Goal: Navigation & Orientation: Find specific page/section

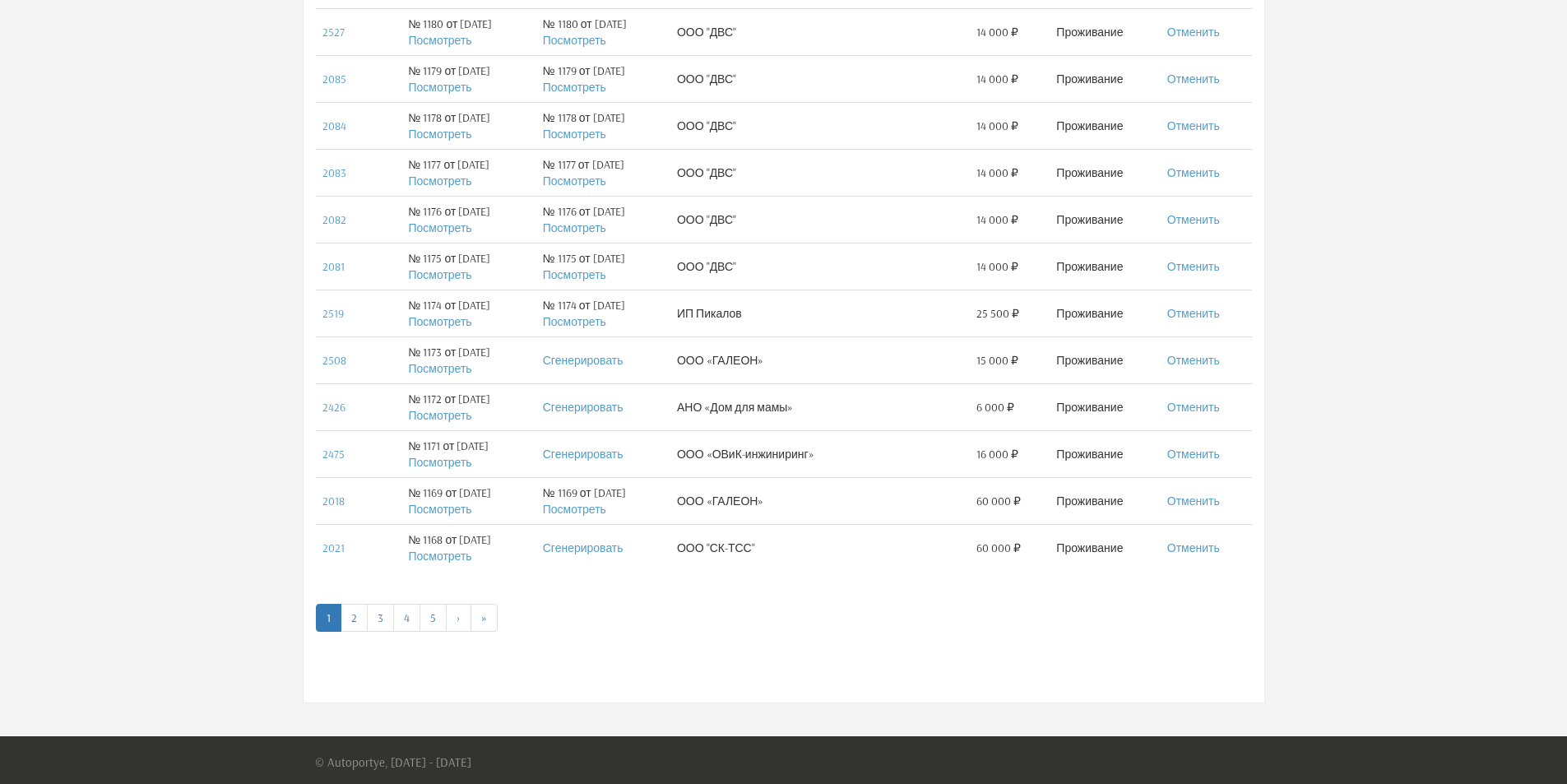
scroll to position [843, 0]
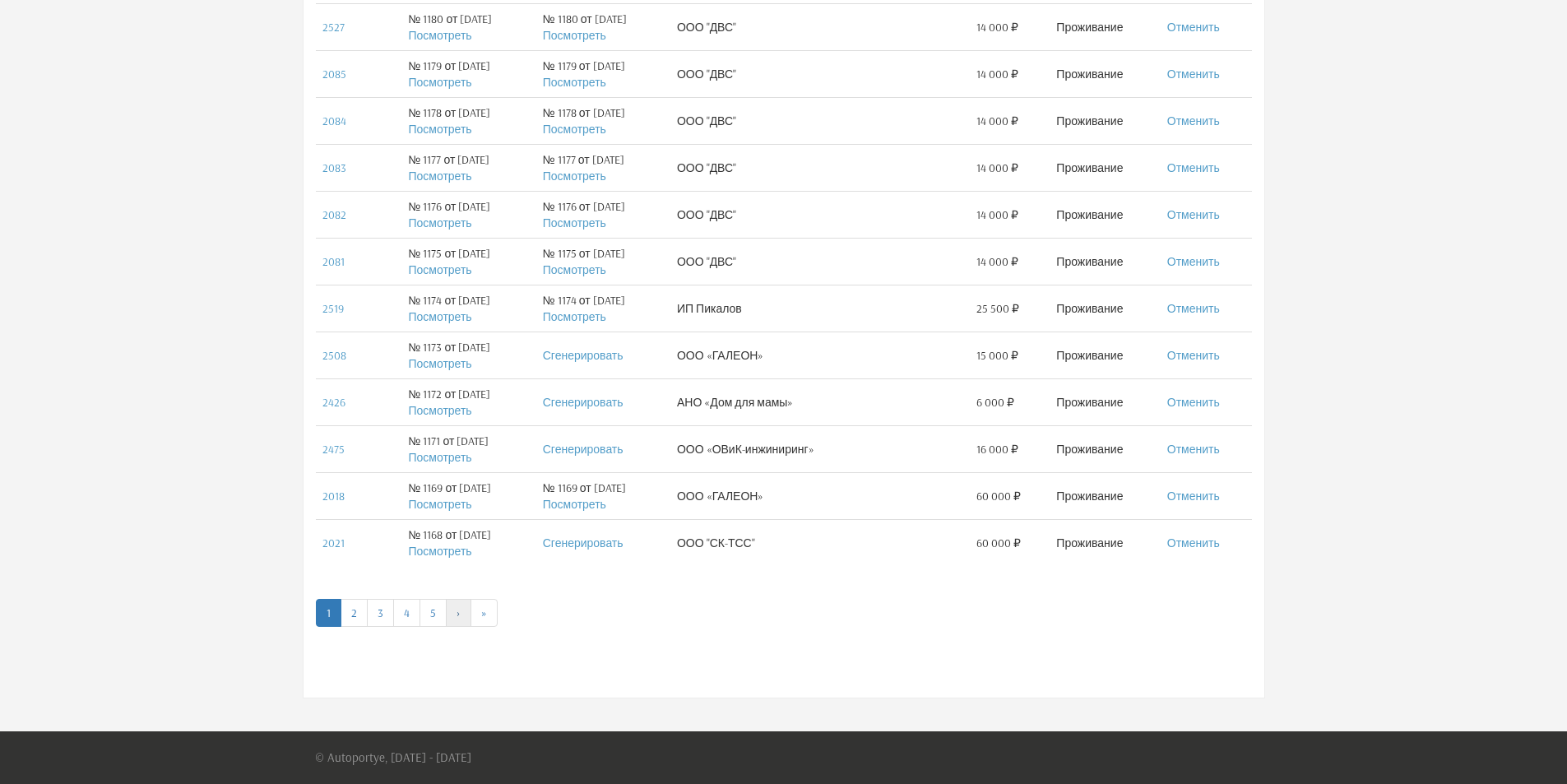
click at [465, 615] on link "›" at bounding box center [459, 613] width 26 height 28
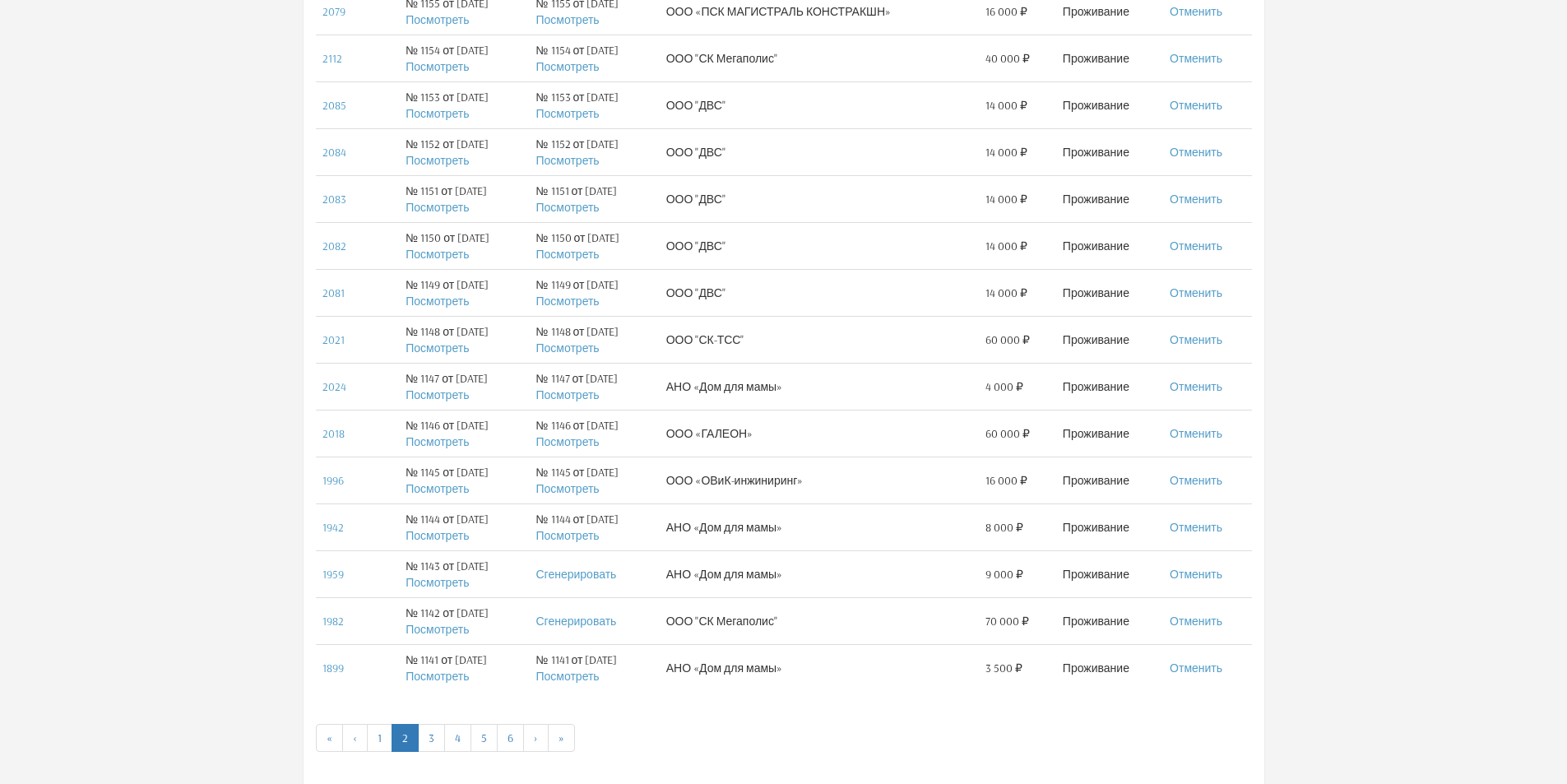
scroll to position [740, 0]
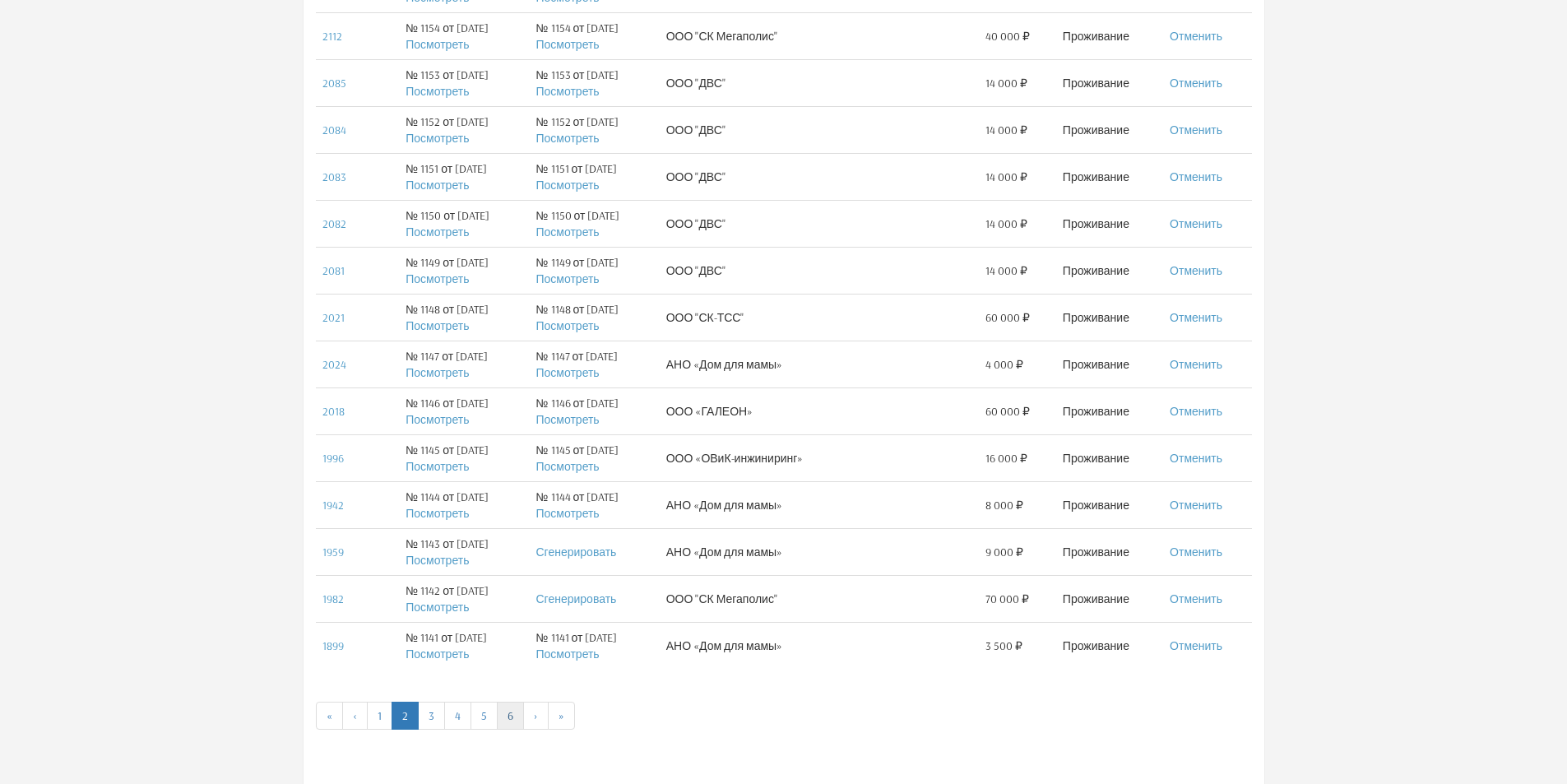
click at [511, 724] on link "6" at bounding box center [510, 716] width 27 height 28
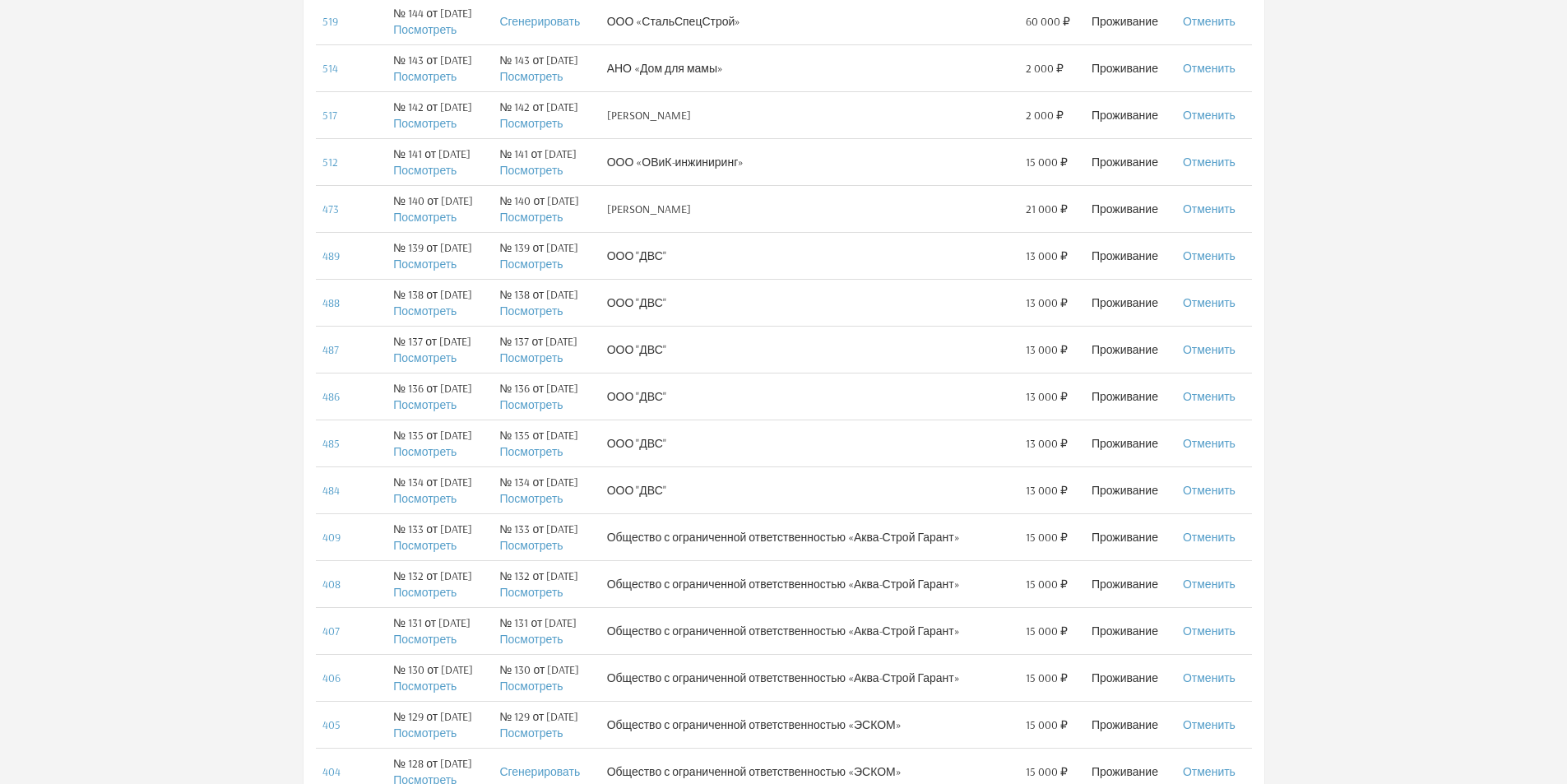
scroll to position [247, 0]
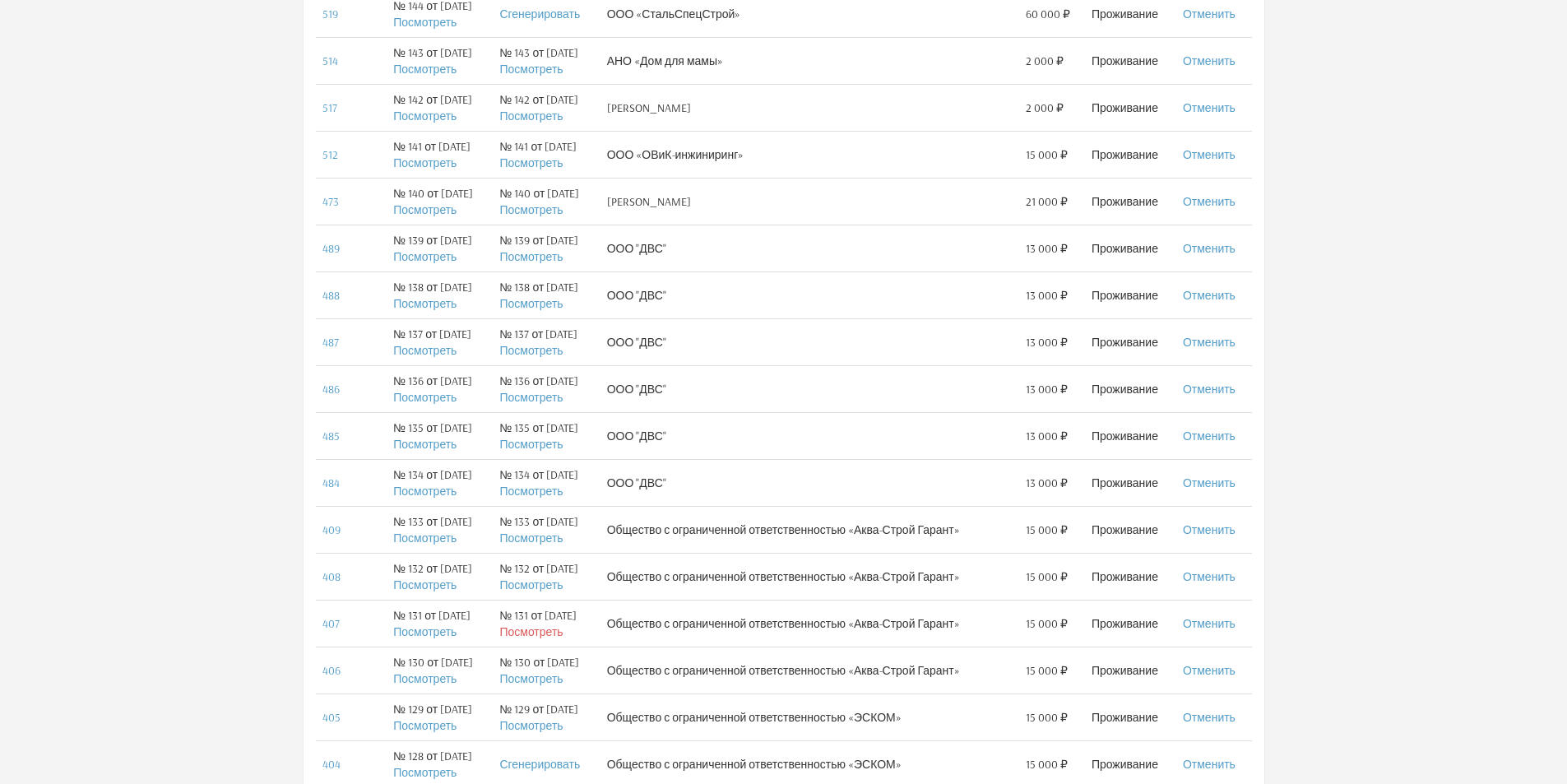
click at [563, 636] on link "Посмотреть" at bounding box center [531, 632] width 63 height 15
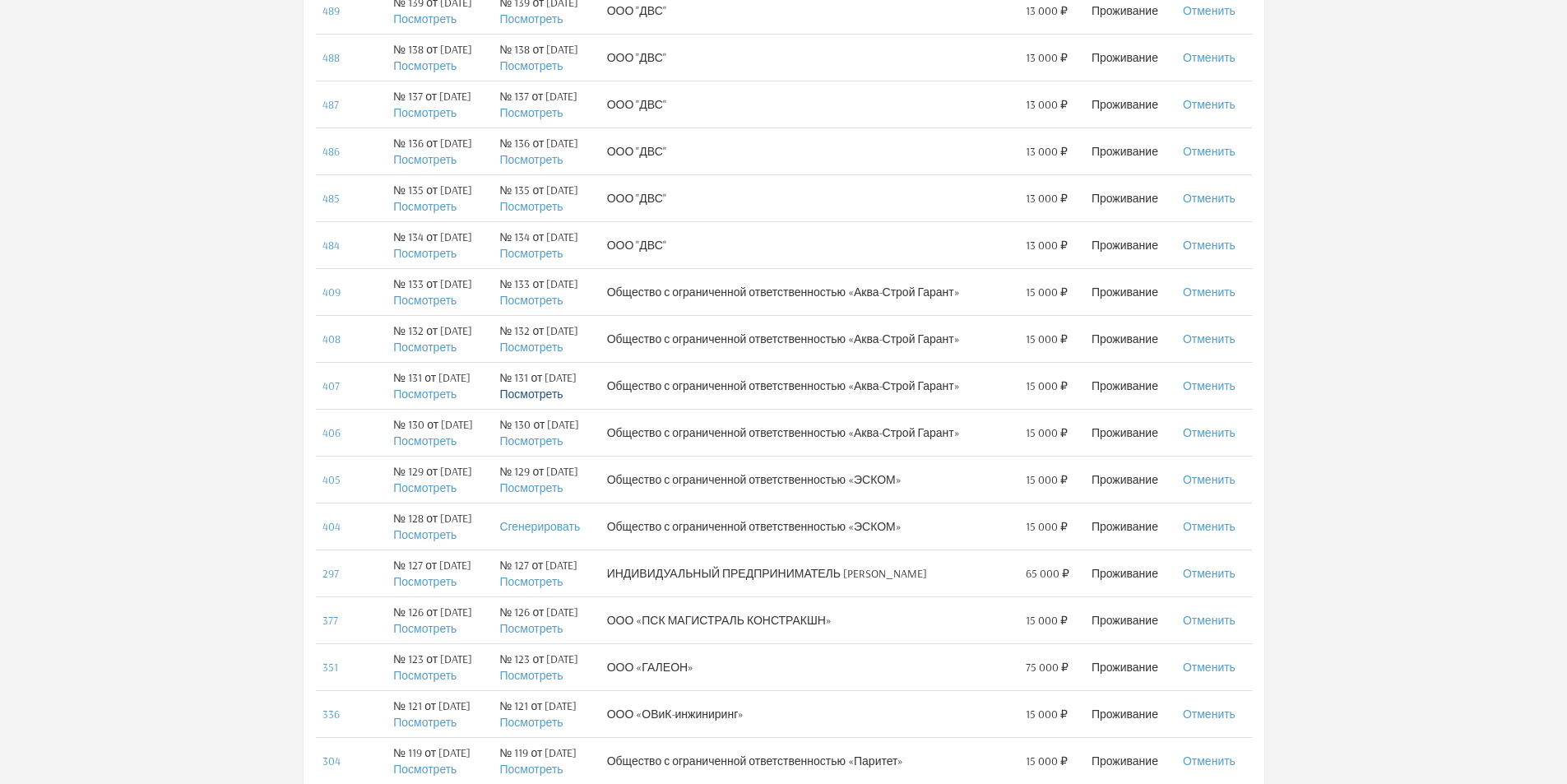
scroll to position [493, 0]
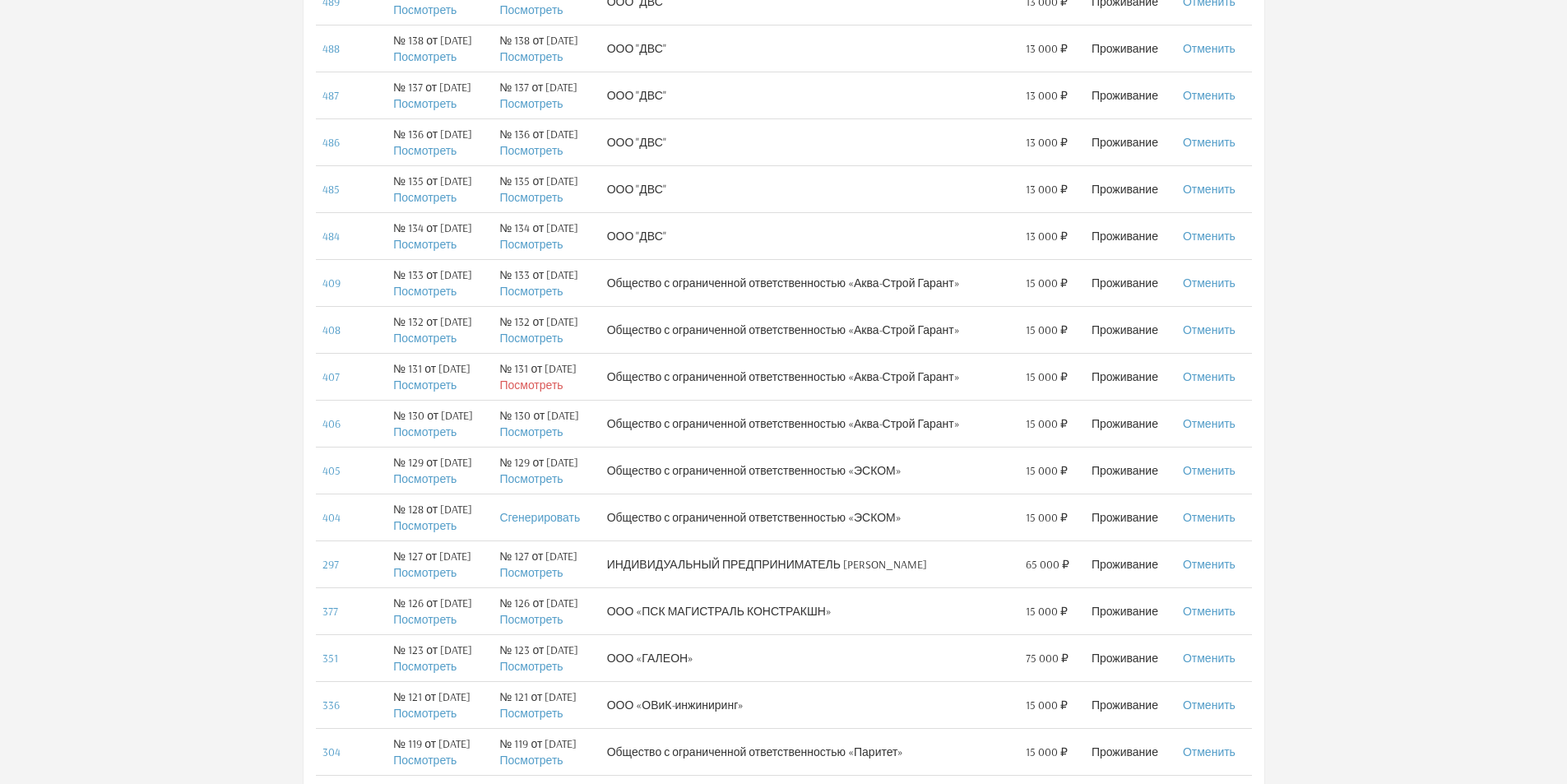
click at [535, 390] on link "Посмотреть" at bounding box center [531, 385] width 63 height 15
drag, startPoint x: 545, startPoint y: 388, endPoint x: 1461, endPoint y: 361, distance: 916.4
click at [1461, 361] on div ""Тарлеон" Надежда Изменить данные профиля Передача смены Регламент Выйти  Помо…" at bounding box center [784, 320] width 1567 height 1627
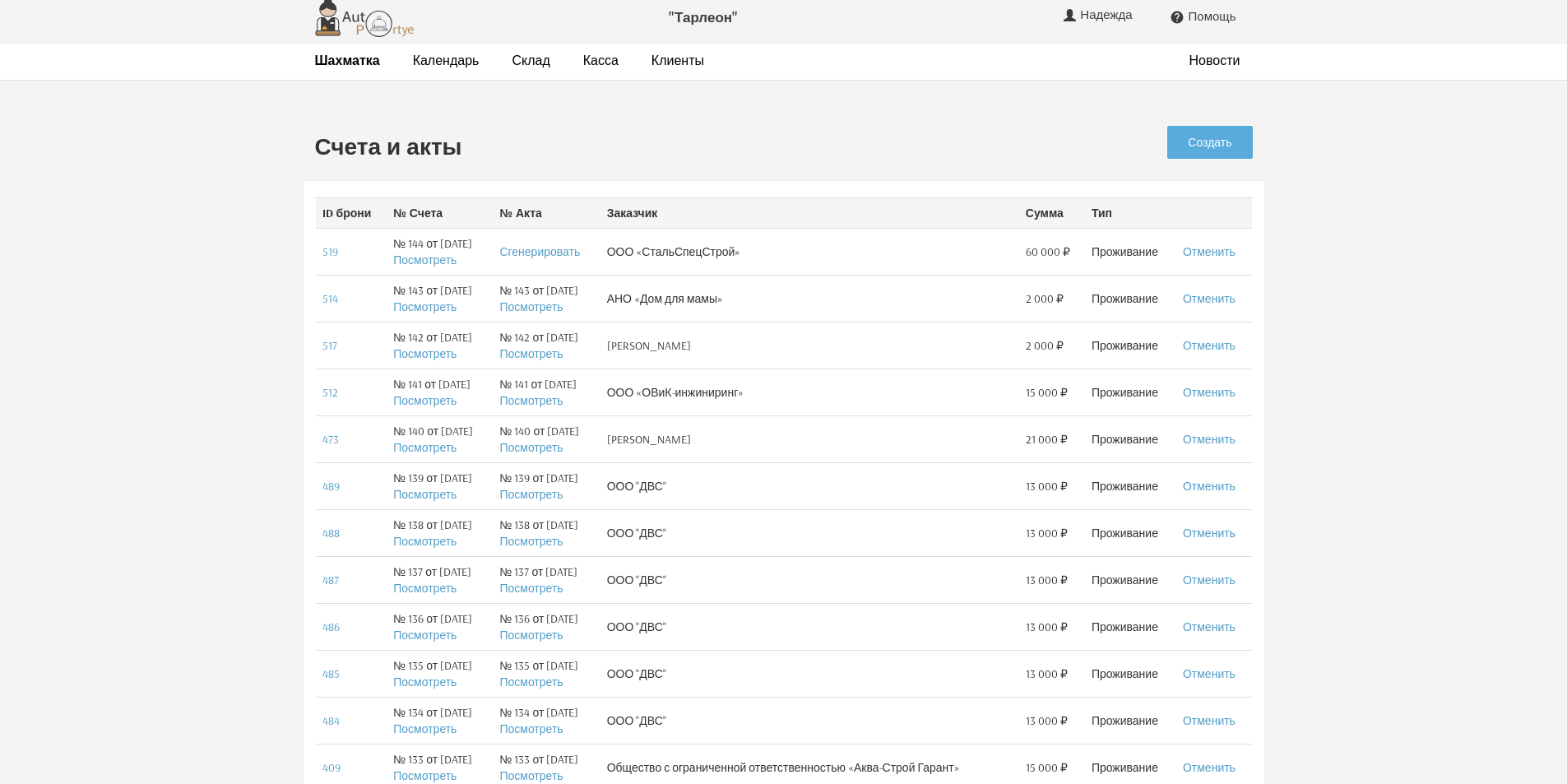
scroll to position [0, 0]
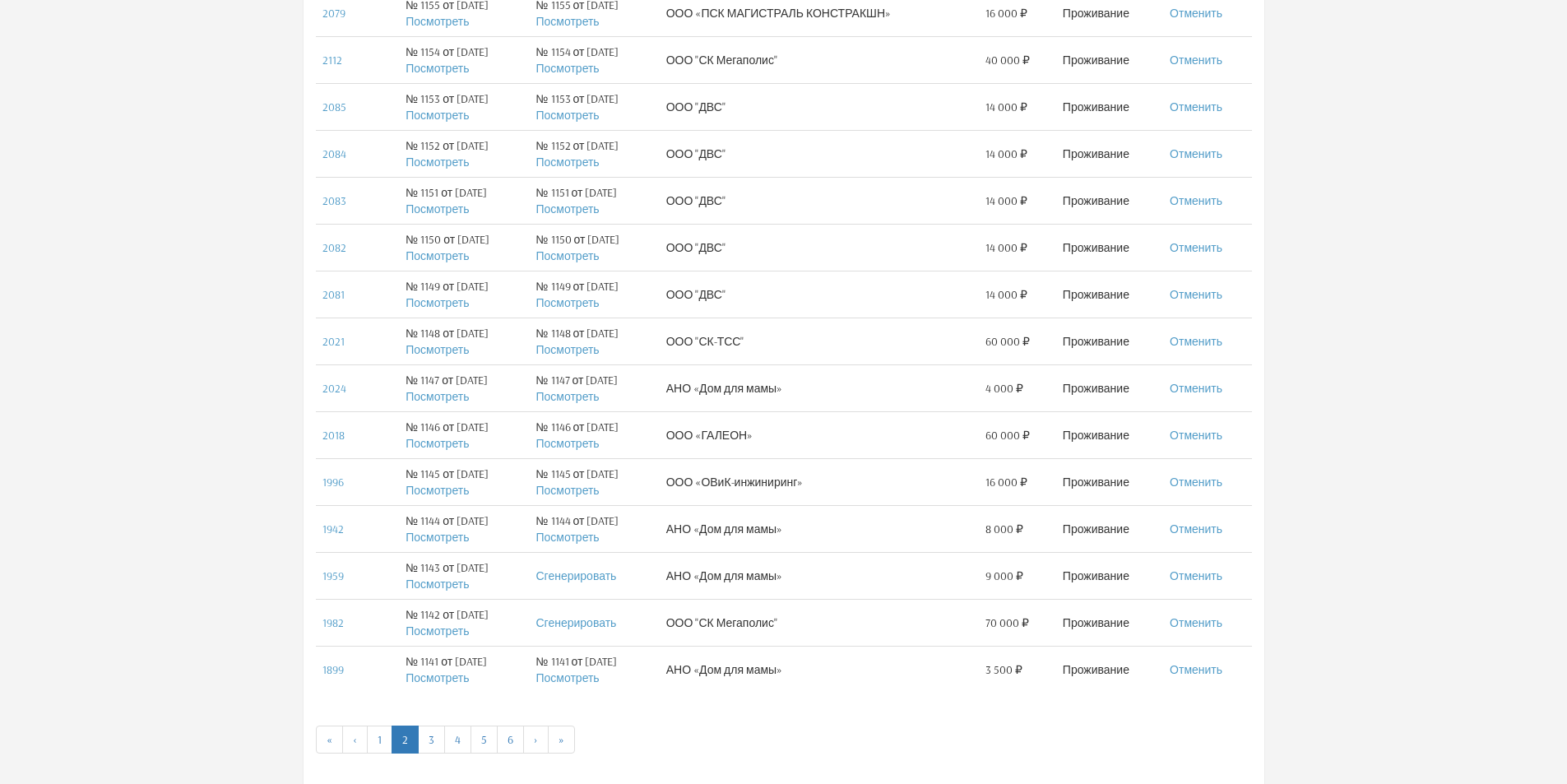
scroll to position [843, 0]
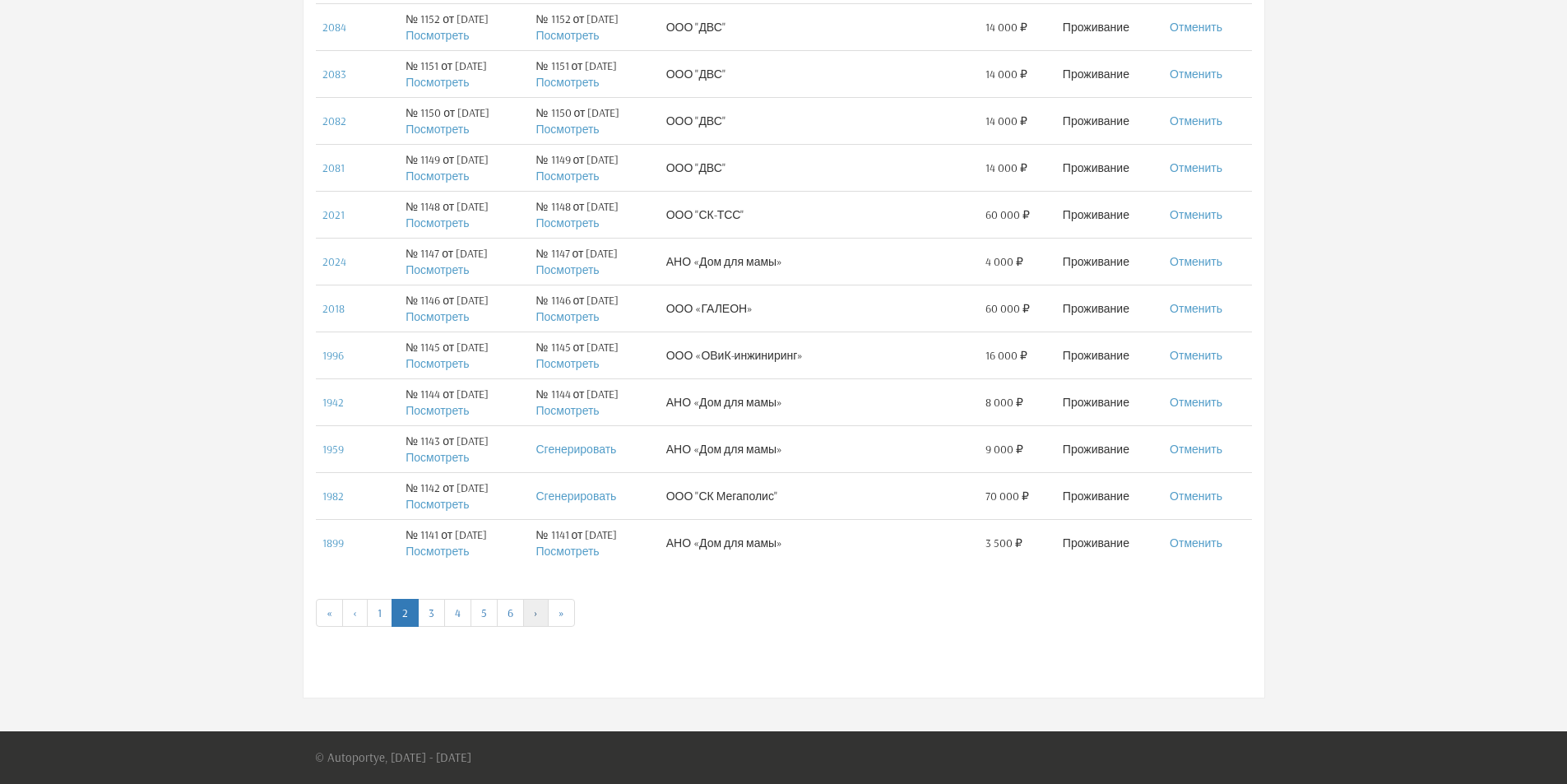
click at [534, 616] on link "›" at bounding box center [535, 613] width 26 height 28
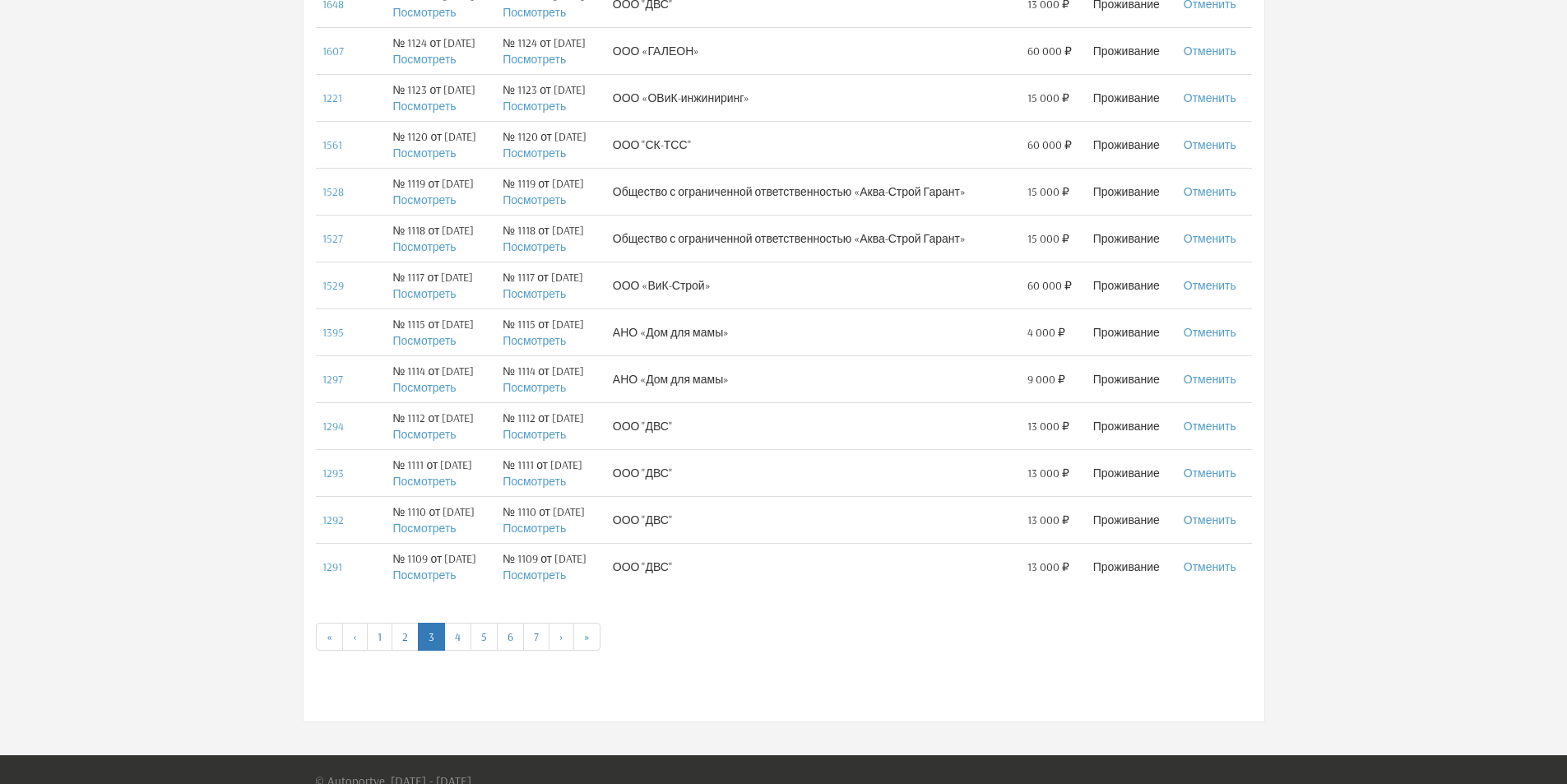
scroll to position [843, 0]
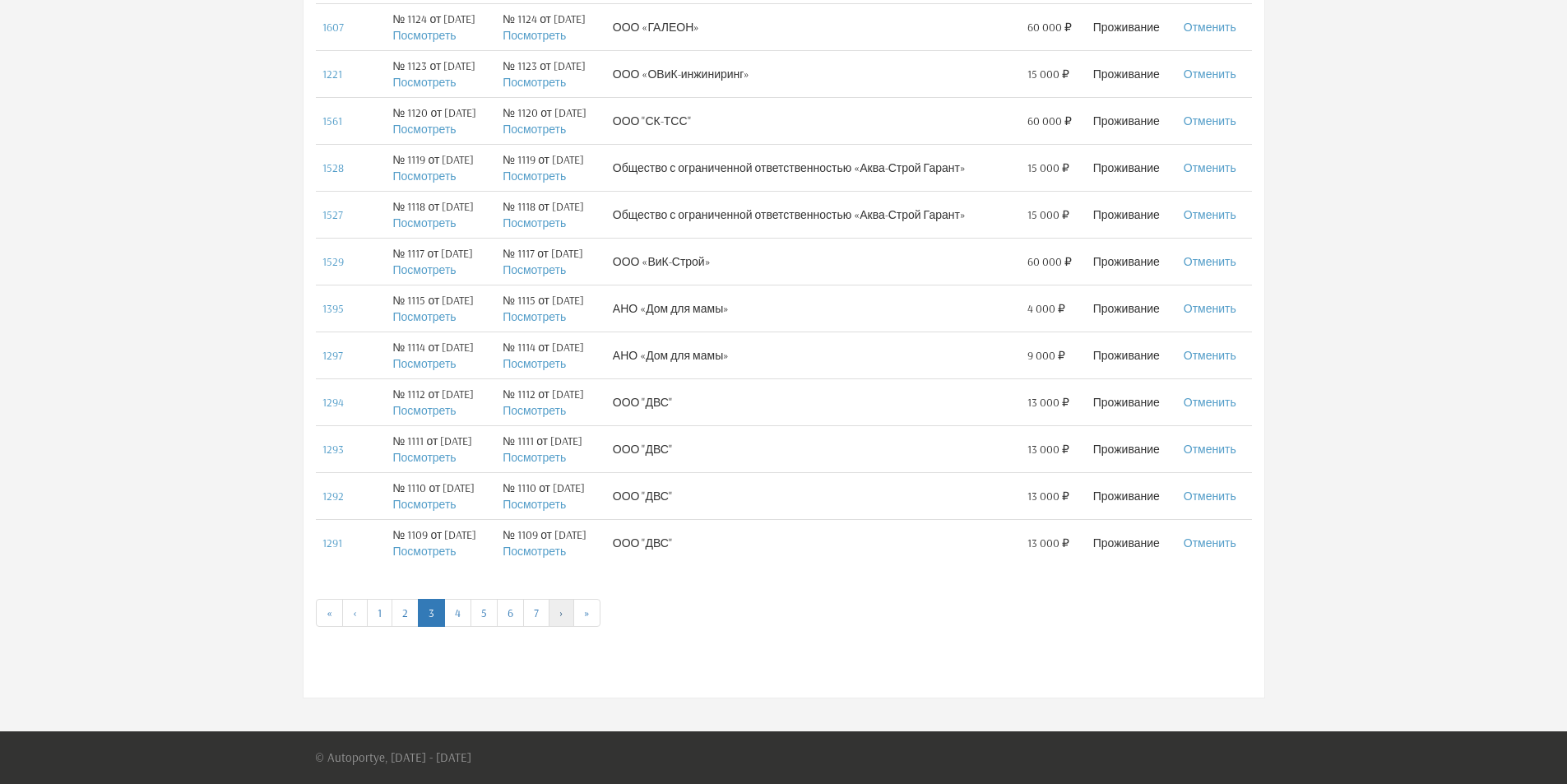
click at [560, 616] on link "›" at bounding box center [561, 613] width 26 height 28
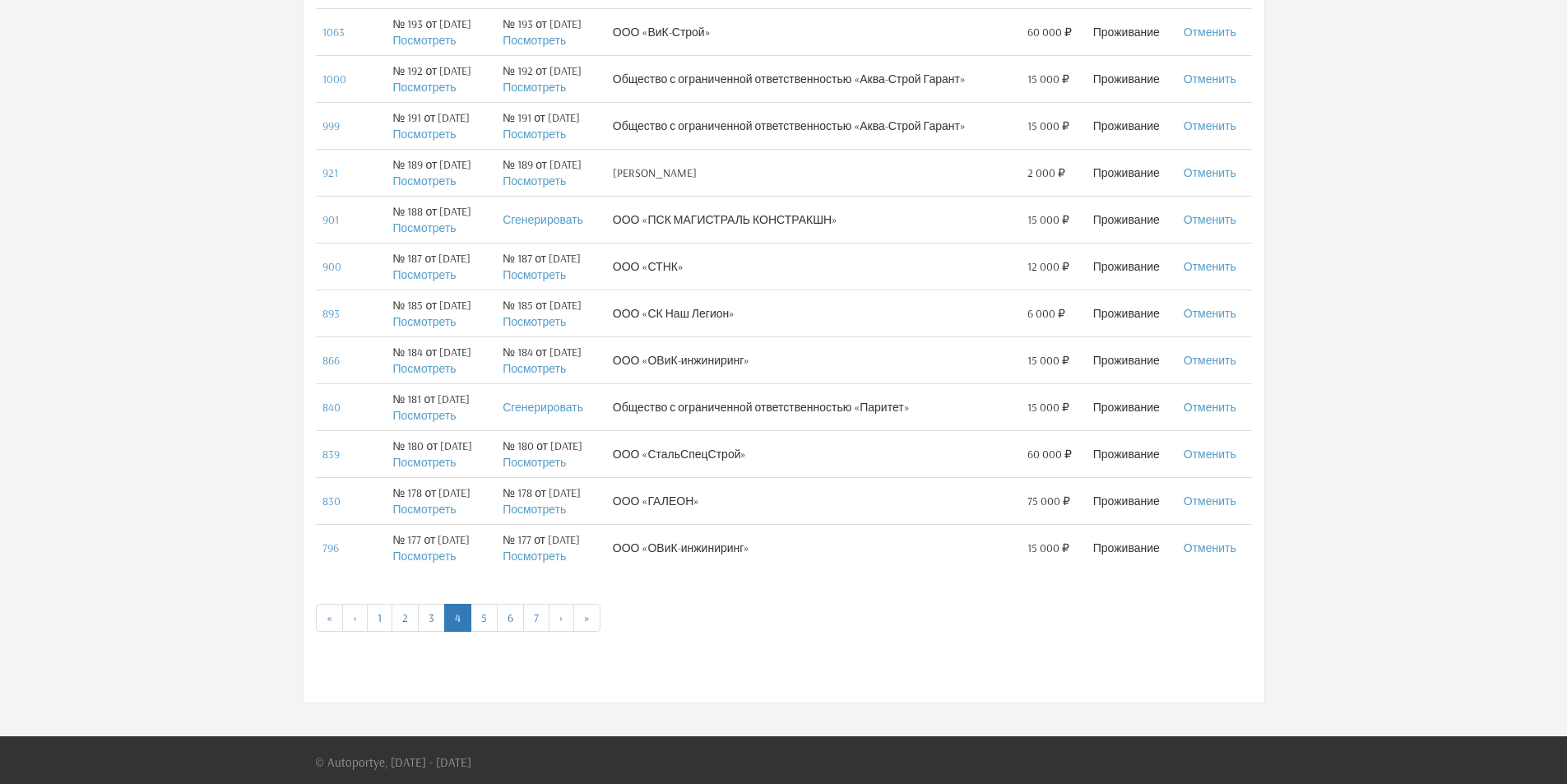
scroll to position [843, 0]
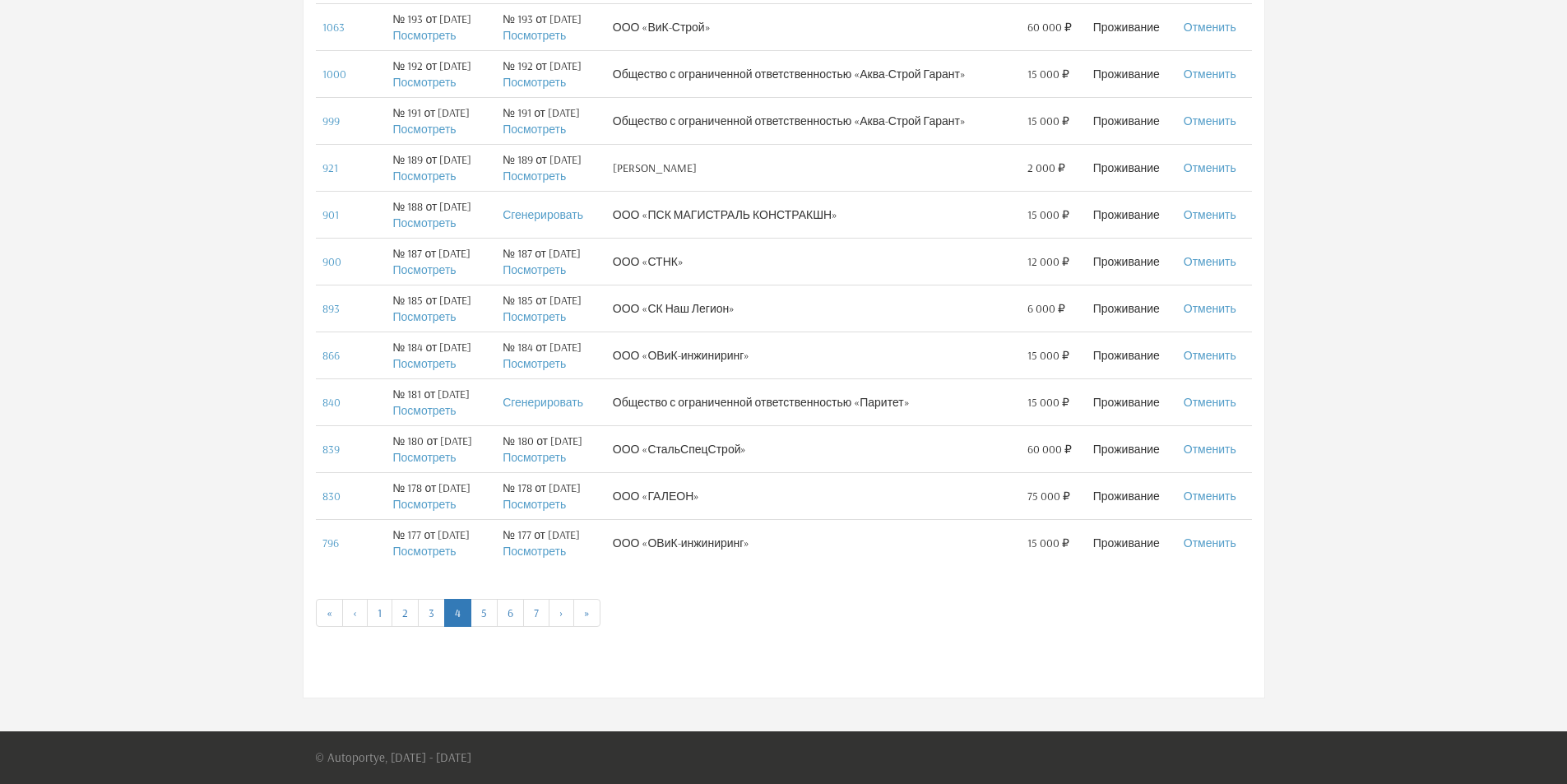
click at [534, 617] on link "7" at bounding box center [536, 613] width 27 height 28
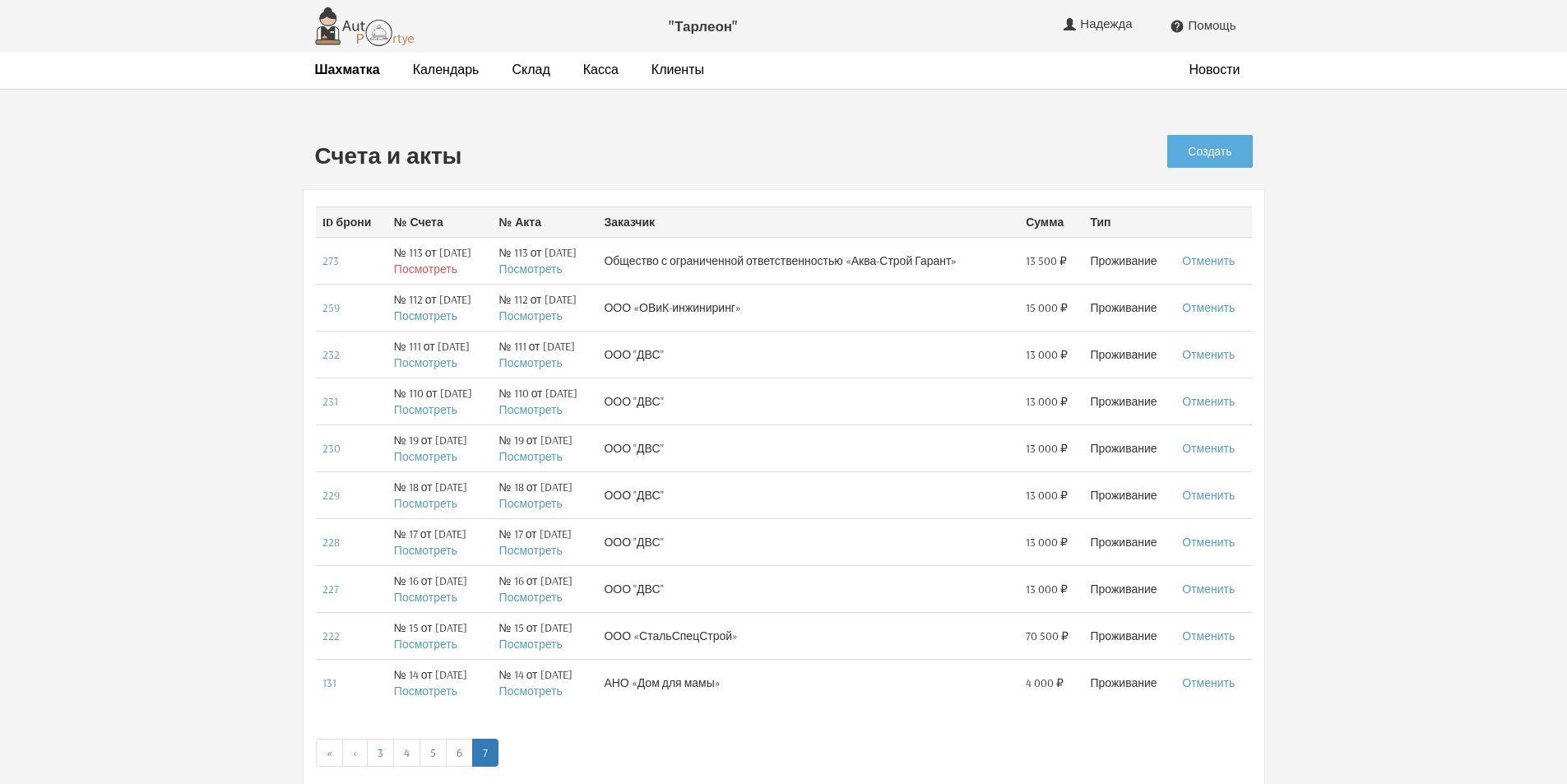
click at [410, 267] on link "Посмотреть" at bounding box center [425, 269] width 63 height 15
click at [457, 755] on link "6" at bounding box center [459, 753] width 27 height 28
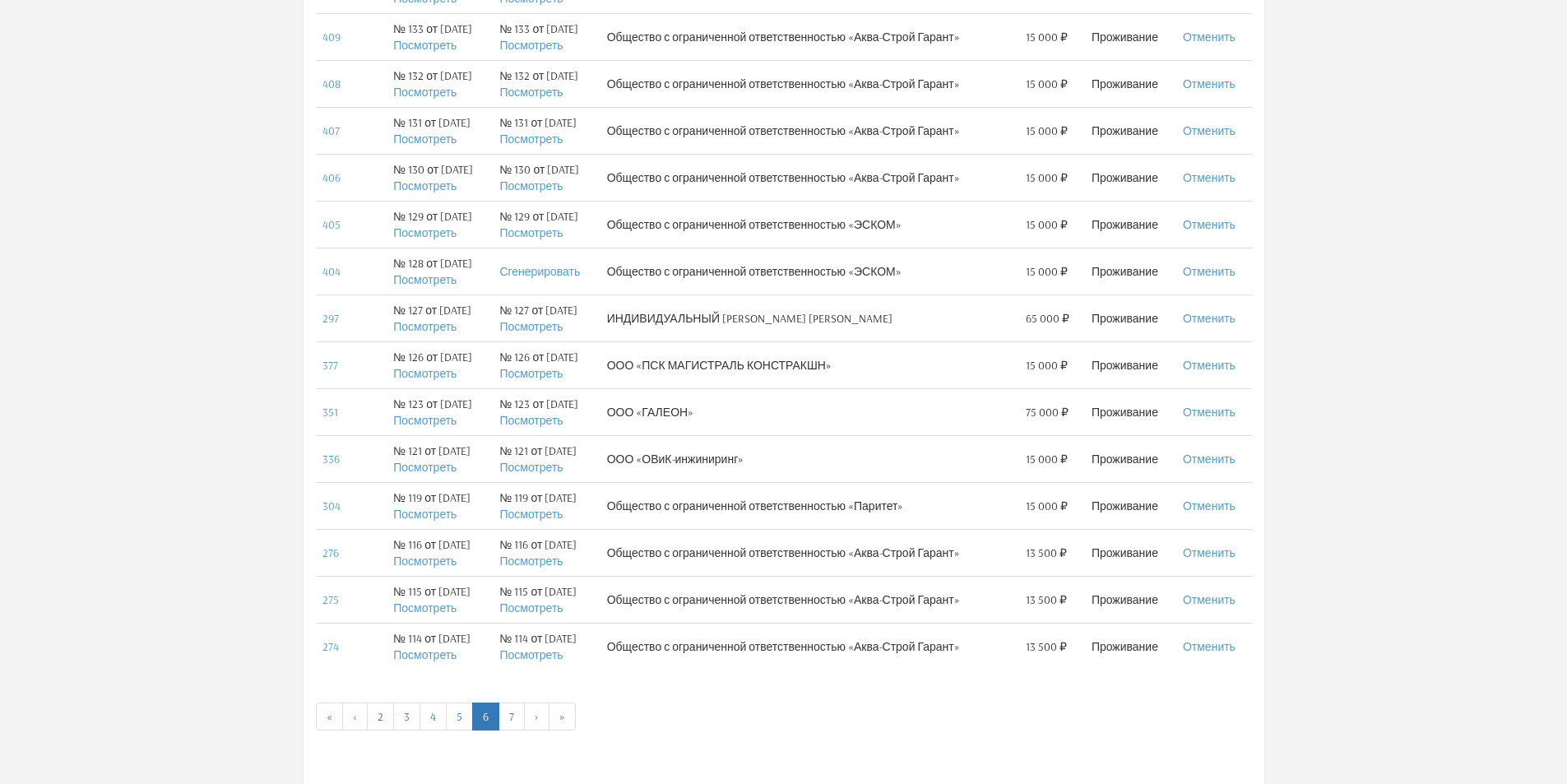
scroll to position [843, 0]
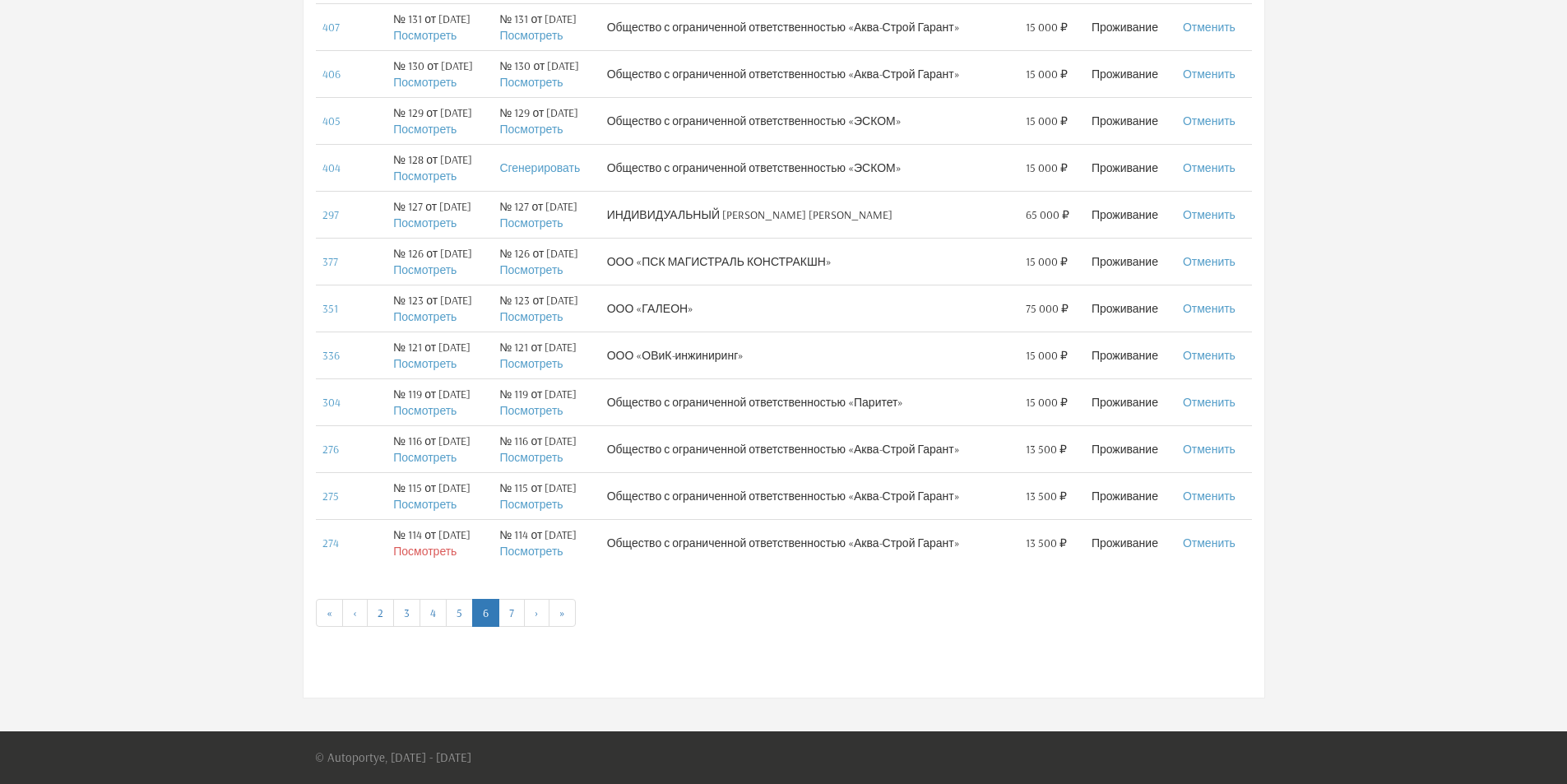
click at [421, 551] on link "Посмотреть" at bounding box center [424, 551] width 63 height 15
click at [435, 508] on link "Посмотреть" at bounding box center [424, 504] width 63 height 15
click at [428, 459] on link "Посмотреть" at bounding box center [424, 457] width 63 height 15
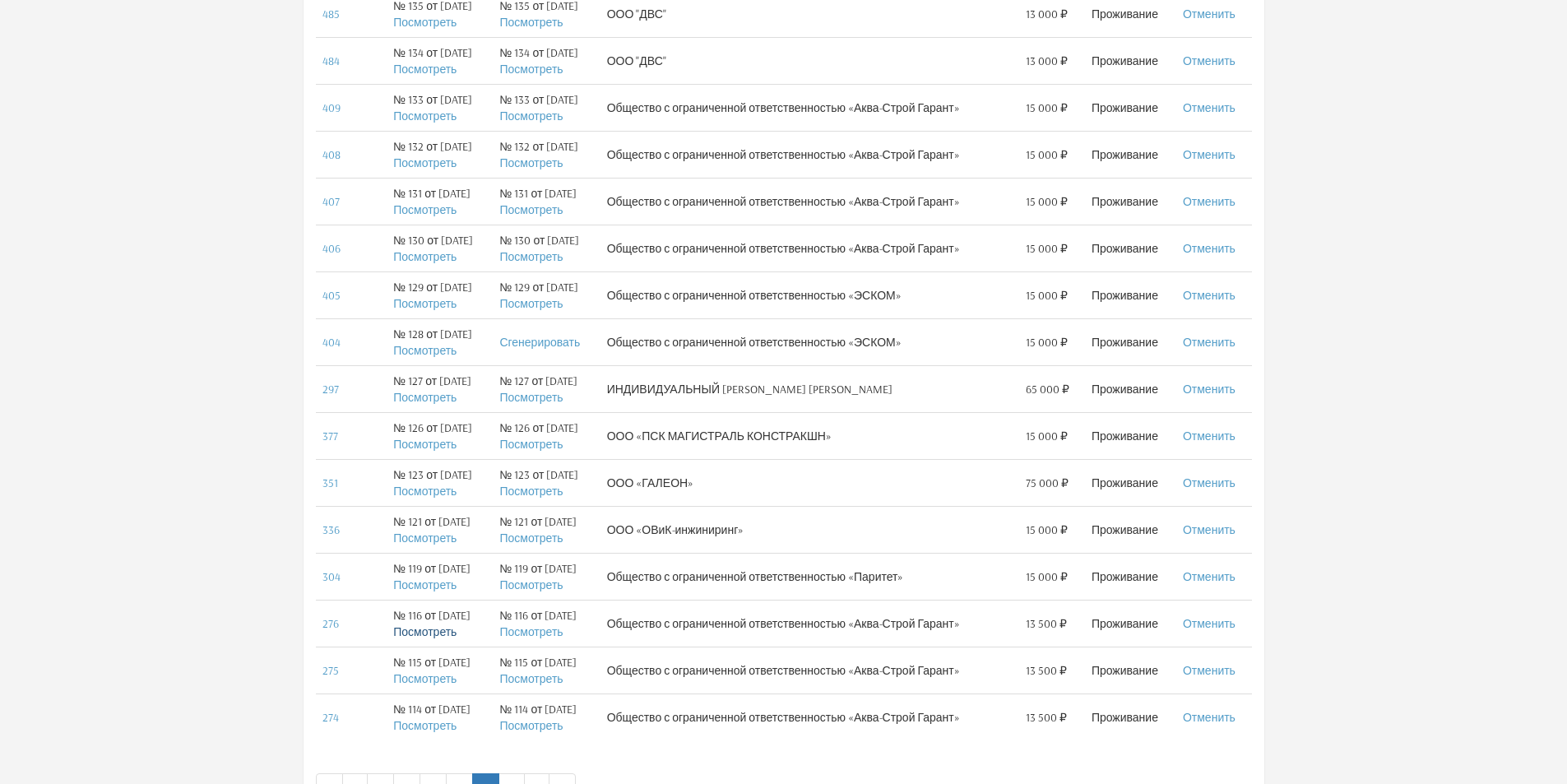
scroll to position [597, 0]
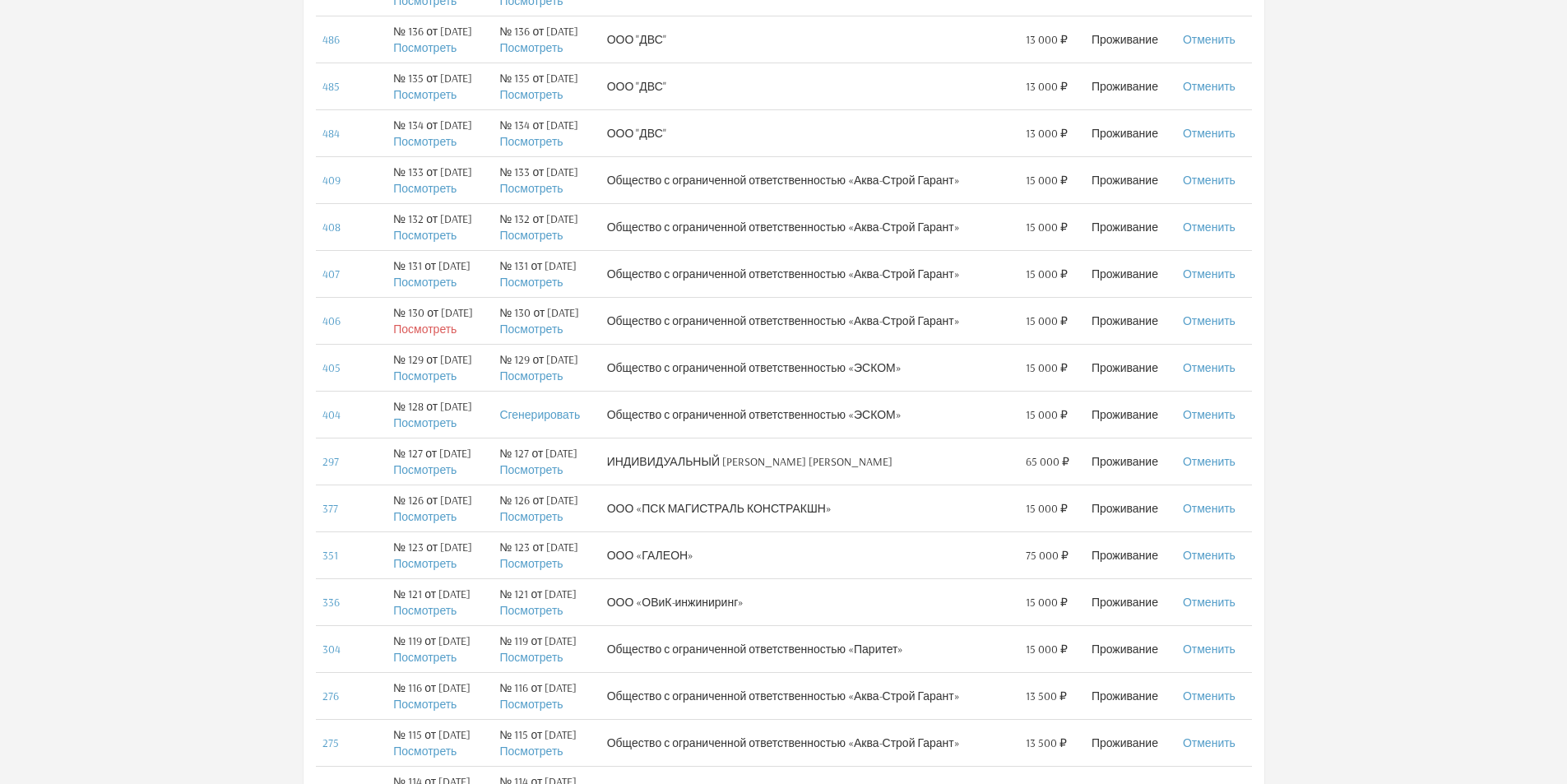
click at [416, 330] on link "Посмотреть" at bounding box center [424, 330] width 63 height 15
click at [419, 286] on link "Посмотреть" at bounding box center [424, 282] width 63 height 15
click at [435, 237] on link "Посмотреть" at bounding box center [424, 236] width 63 height 15
click at [439, 236] on link "Посмотреть" at bounding box center [424, 236] width 63 height 15
click at [424, 188] on link "Посмотреть" at bounding box center [424, 188] width 63 height 15
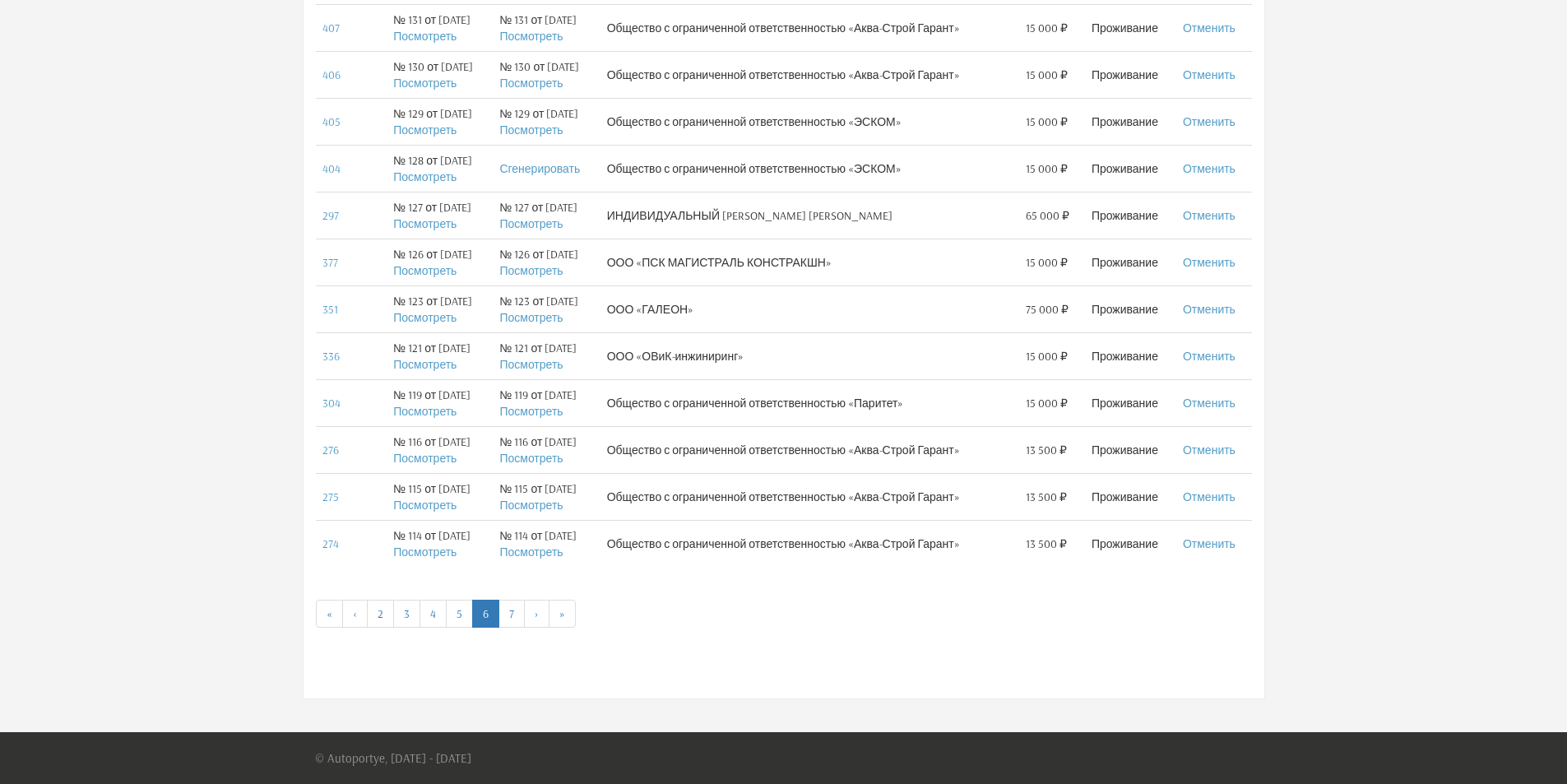
scroll to position [843, 0]
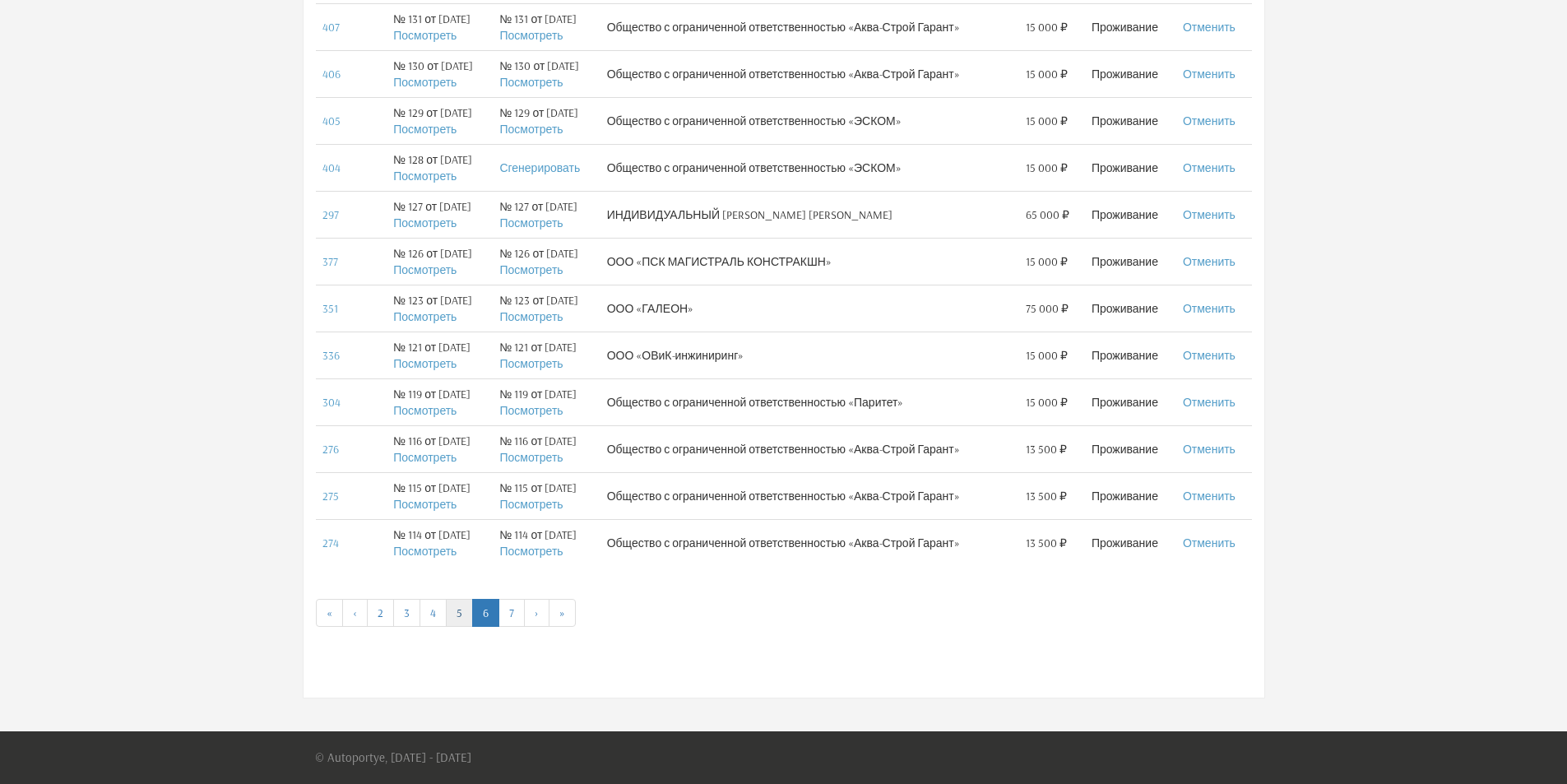
click at [465, 615] on link "5" at bounding box center [459, 613] width 27 height 28
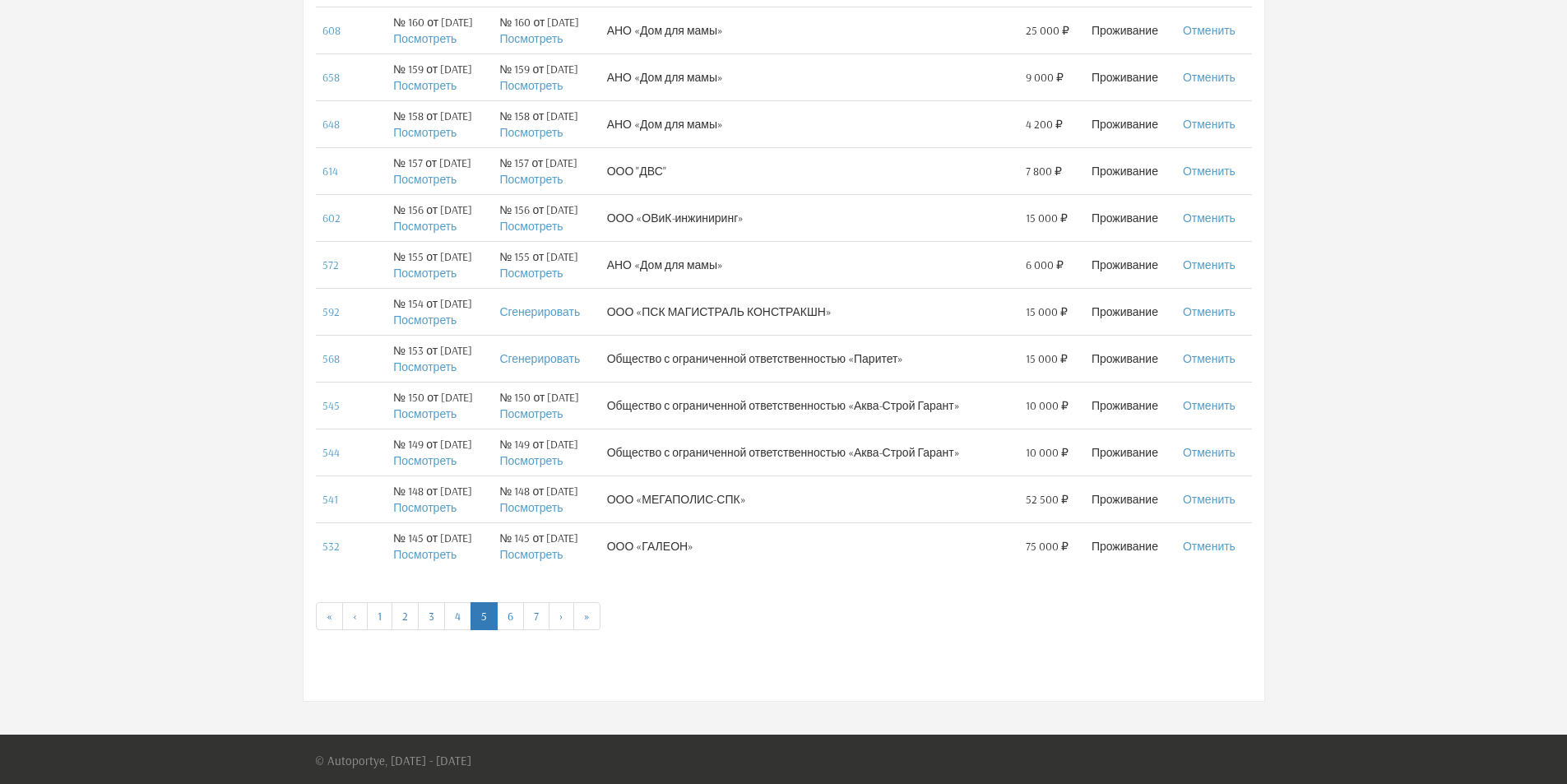
scroll to position [843, 0]
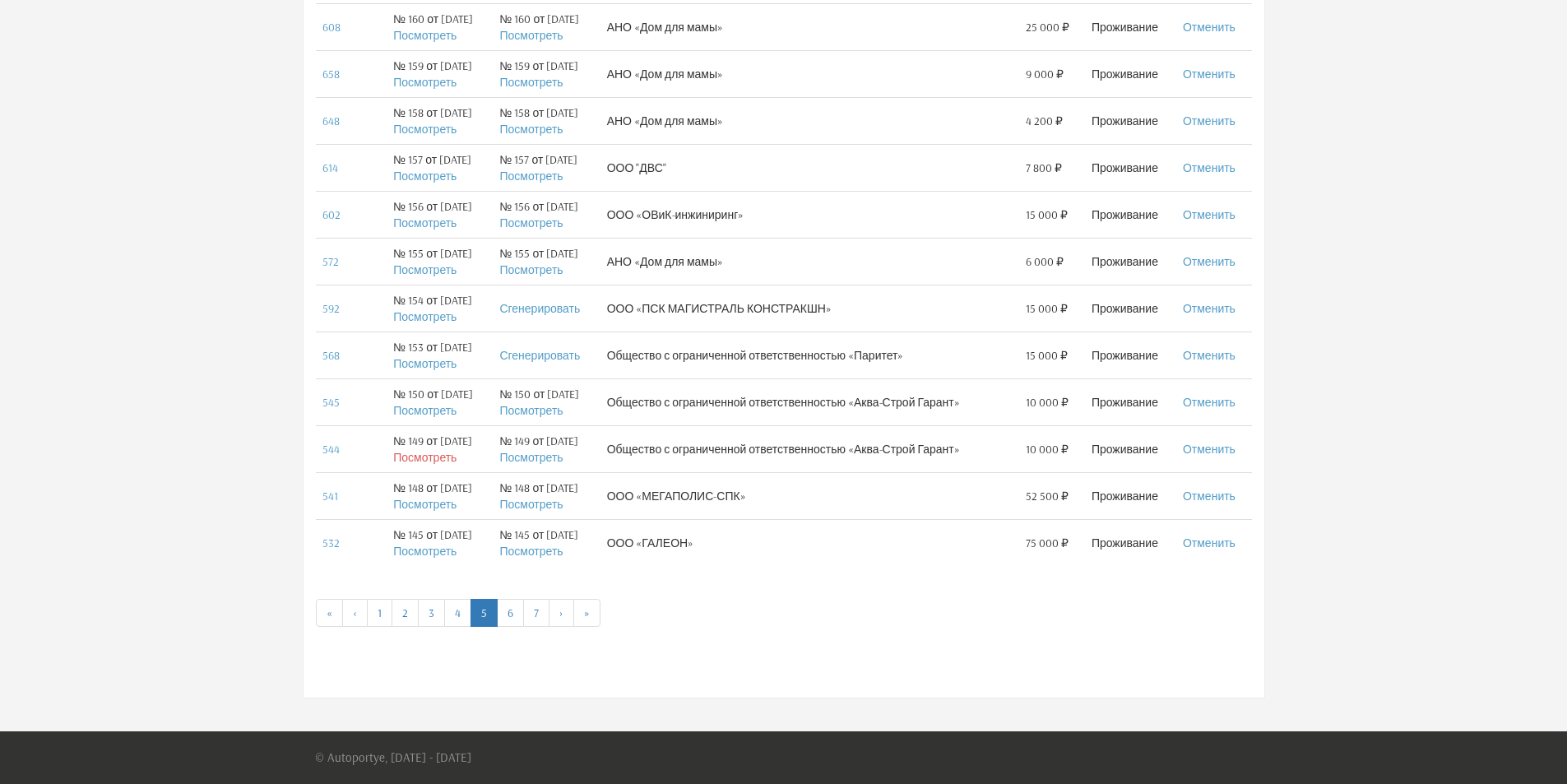
click at [430, 459] on link "Посмотреть" at bounding box center [424, 457] width 63 height 15
click at [423, 407] on link "Посмотреть" at bounding box center [424, 410] width 63 height 15
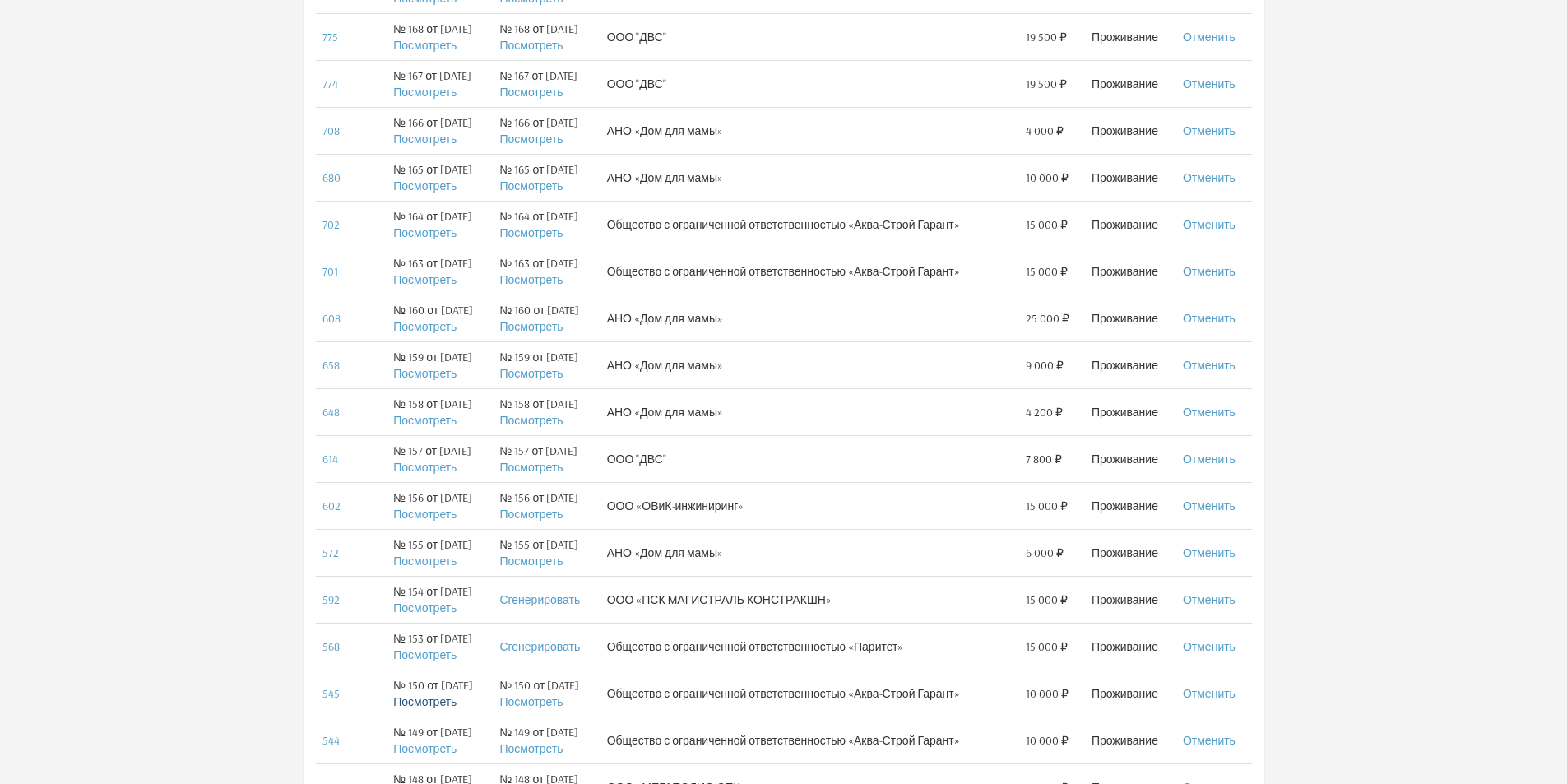
scroll to position [514, 0]
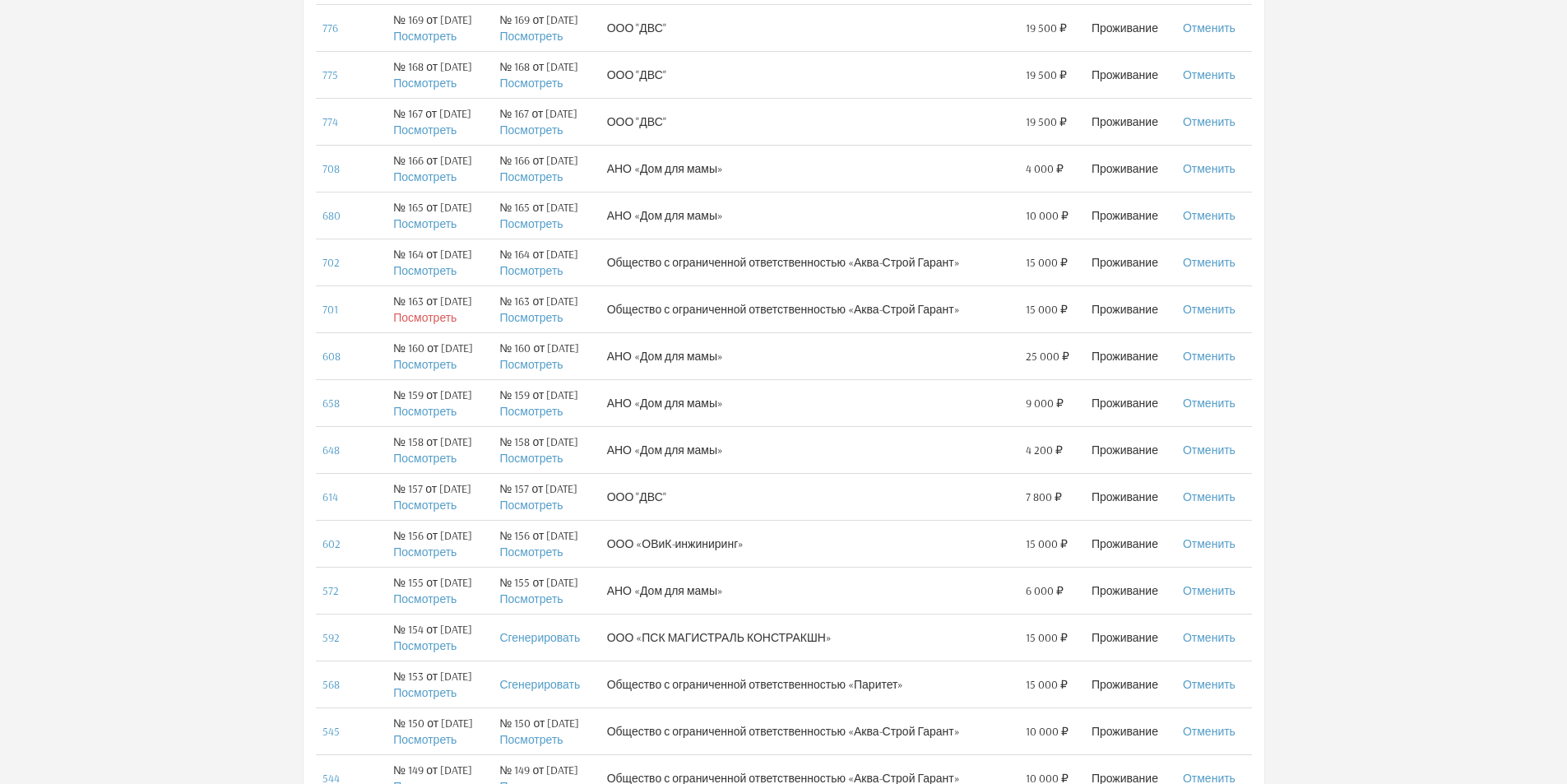
click at [414, 323] on link "Посмотреть" at bounding box center [424, 317] width 63 height 15
click at [416, 269] on link "Посмотреть" at bounding box center [424, 271] width 63 height 15
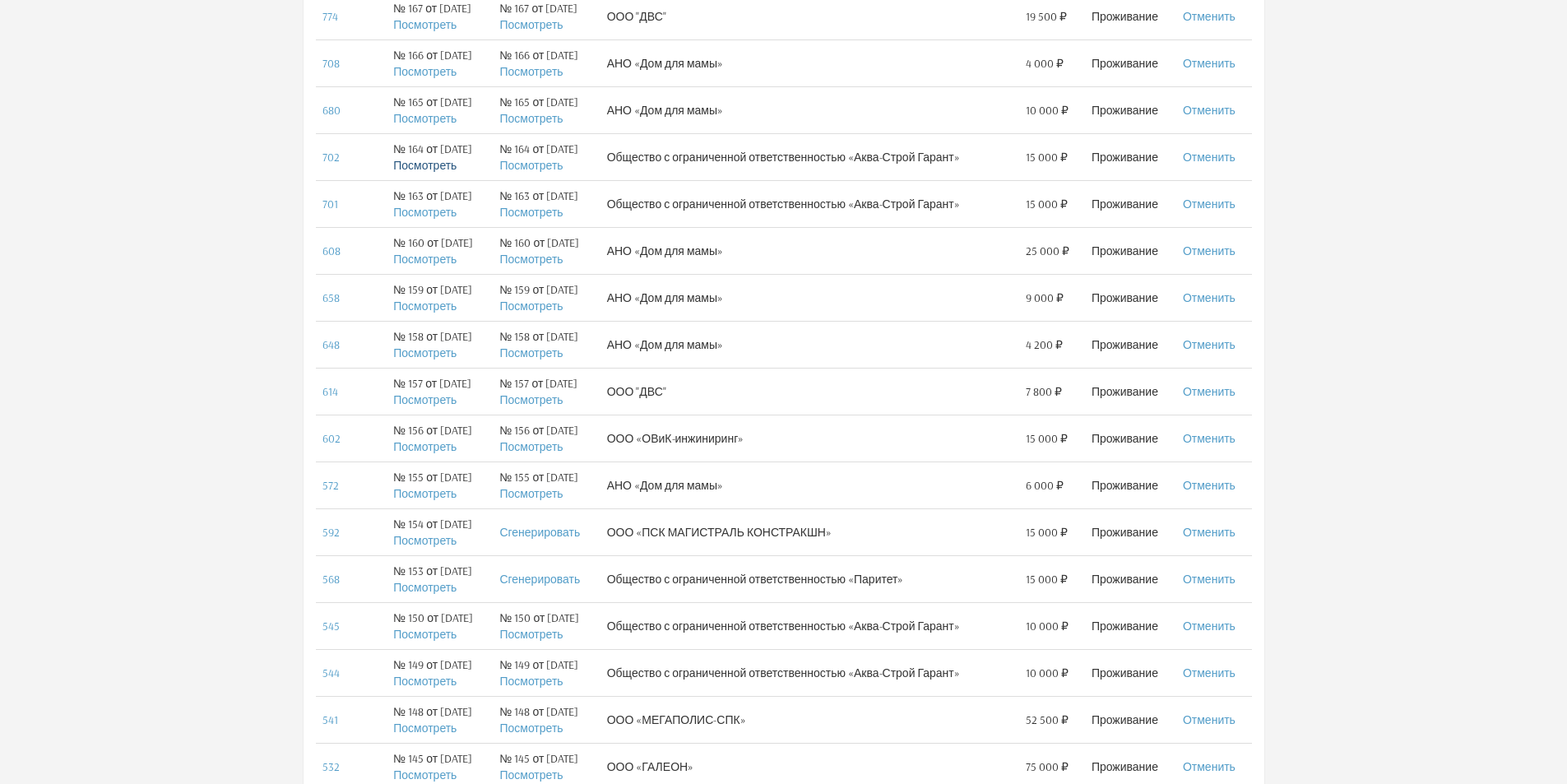
scroll to position [843, 0]
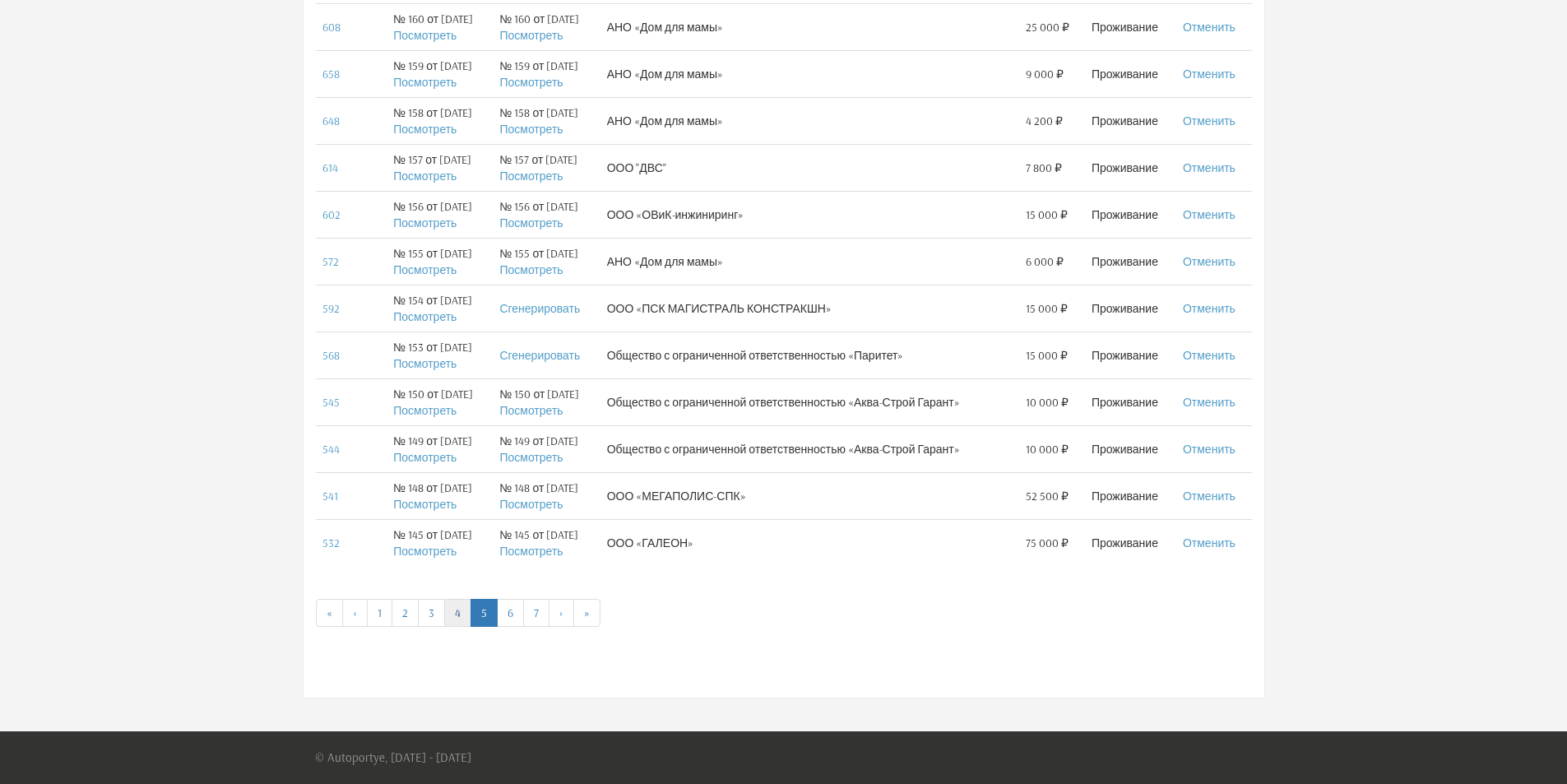
click at [450, 615] on link "4" at bounding box center [458, 613] width 27 height 28
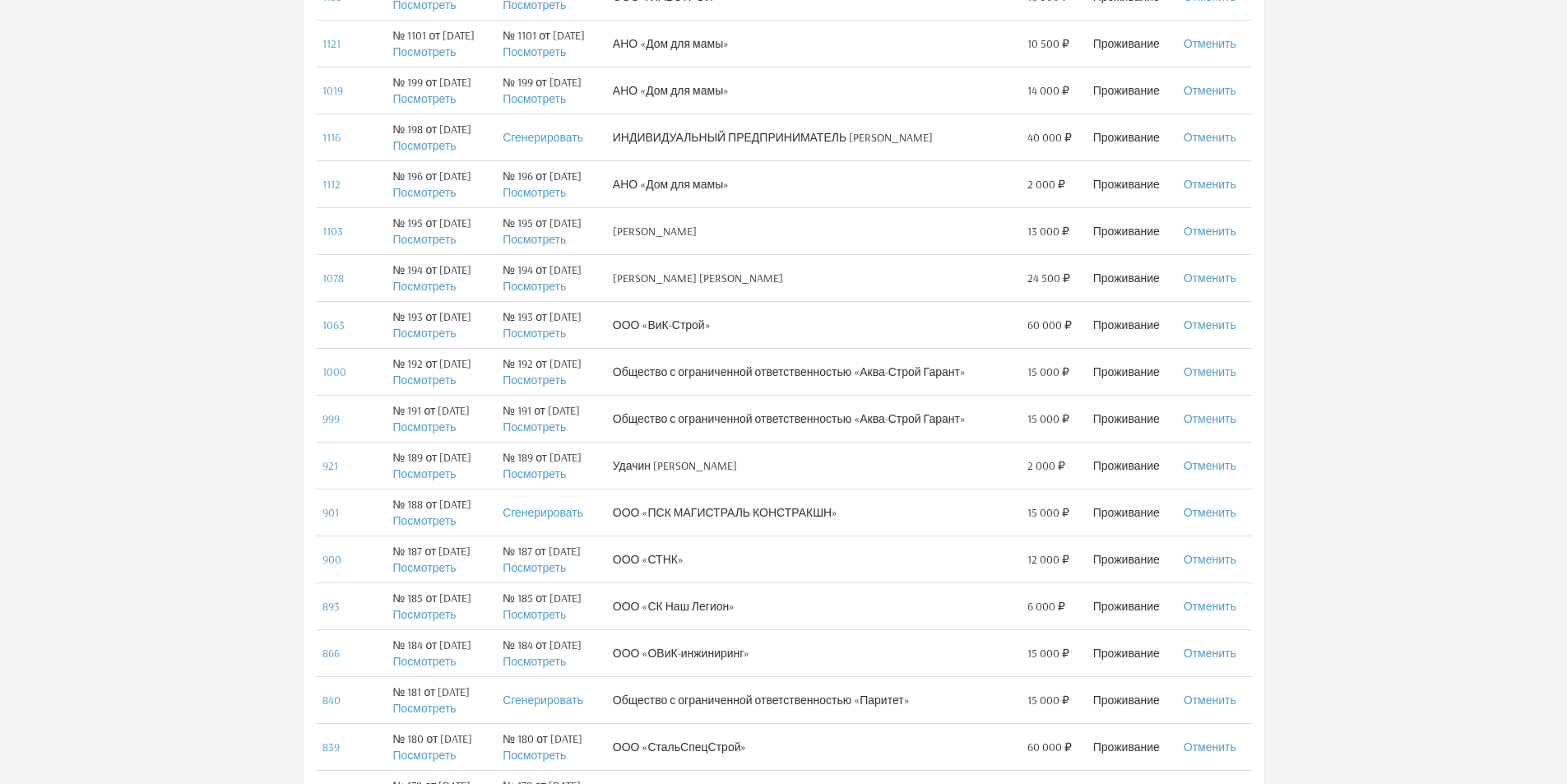
scroll to position [493, 0]
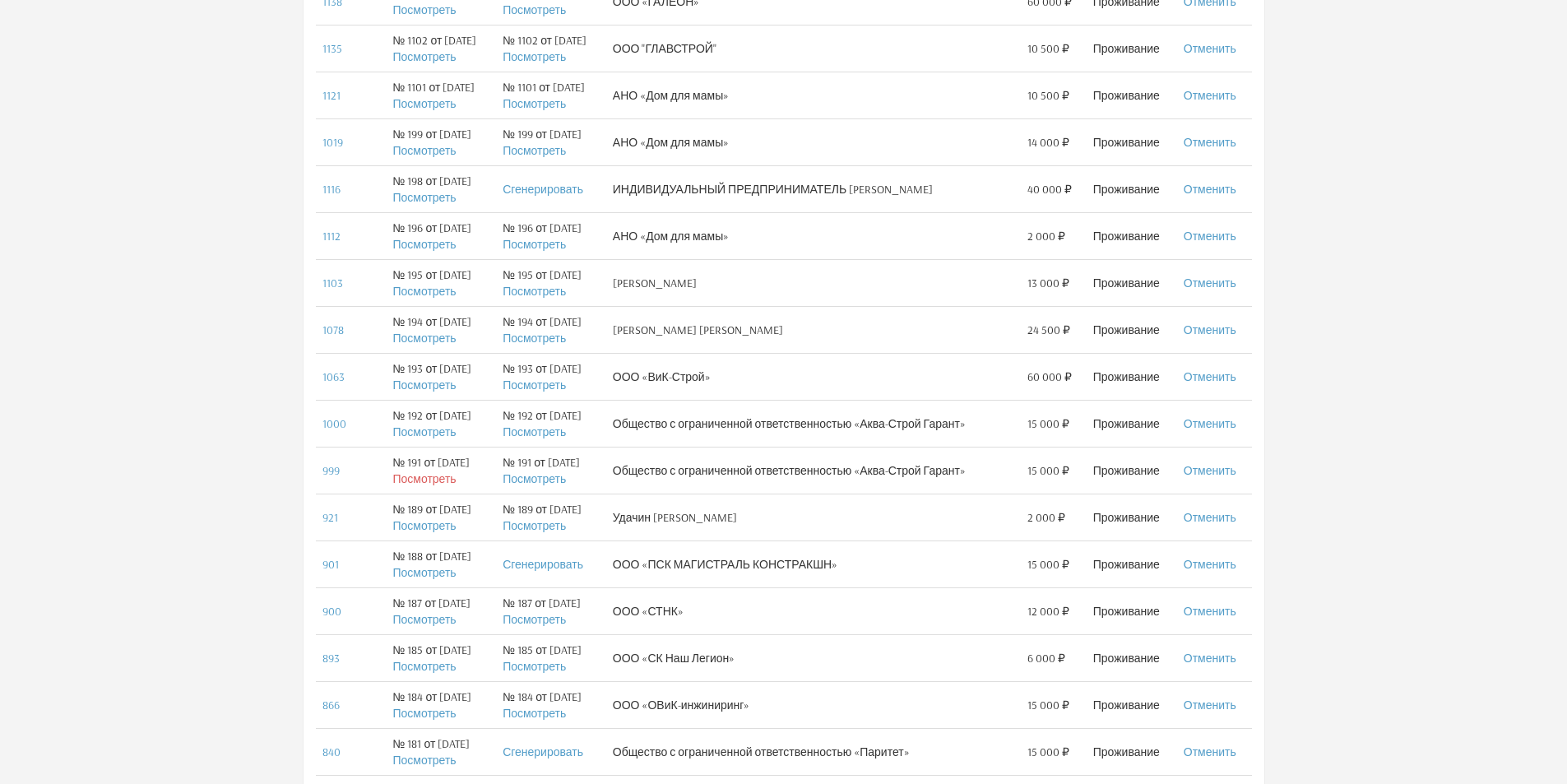
click at [416, 479] on link "Посмотреть" at bounding box center [423, 479] width 63 height 15
click at [433, 431] on link "Посмотреть" at bounding box center [423, 432] width 63 height 15
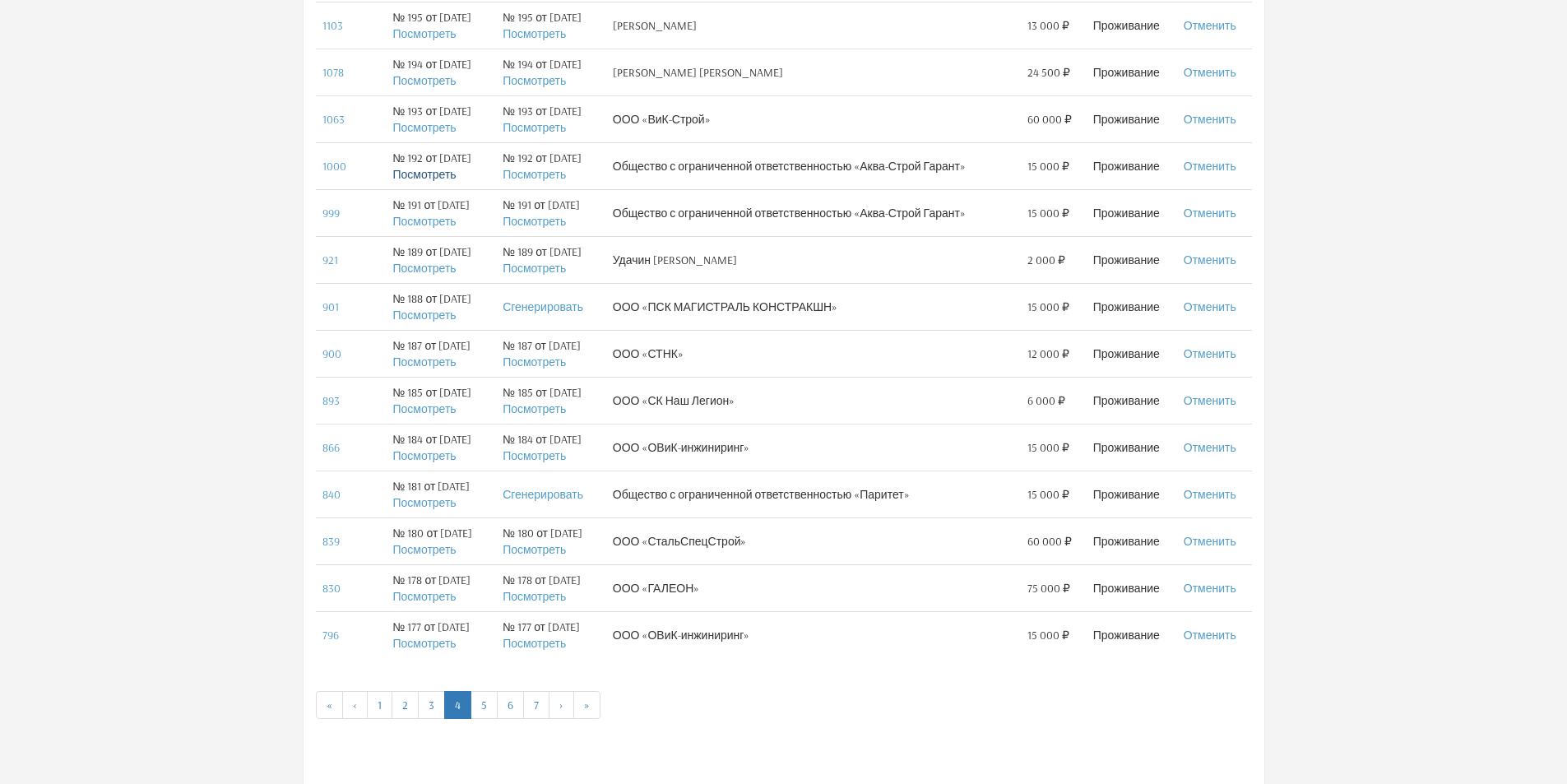
scroll to position [843, 0]
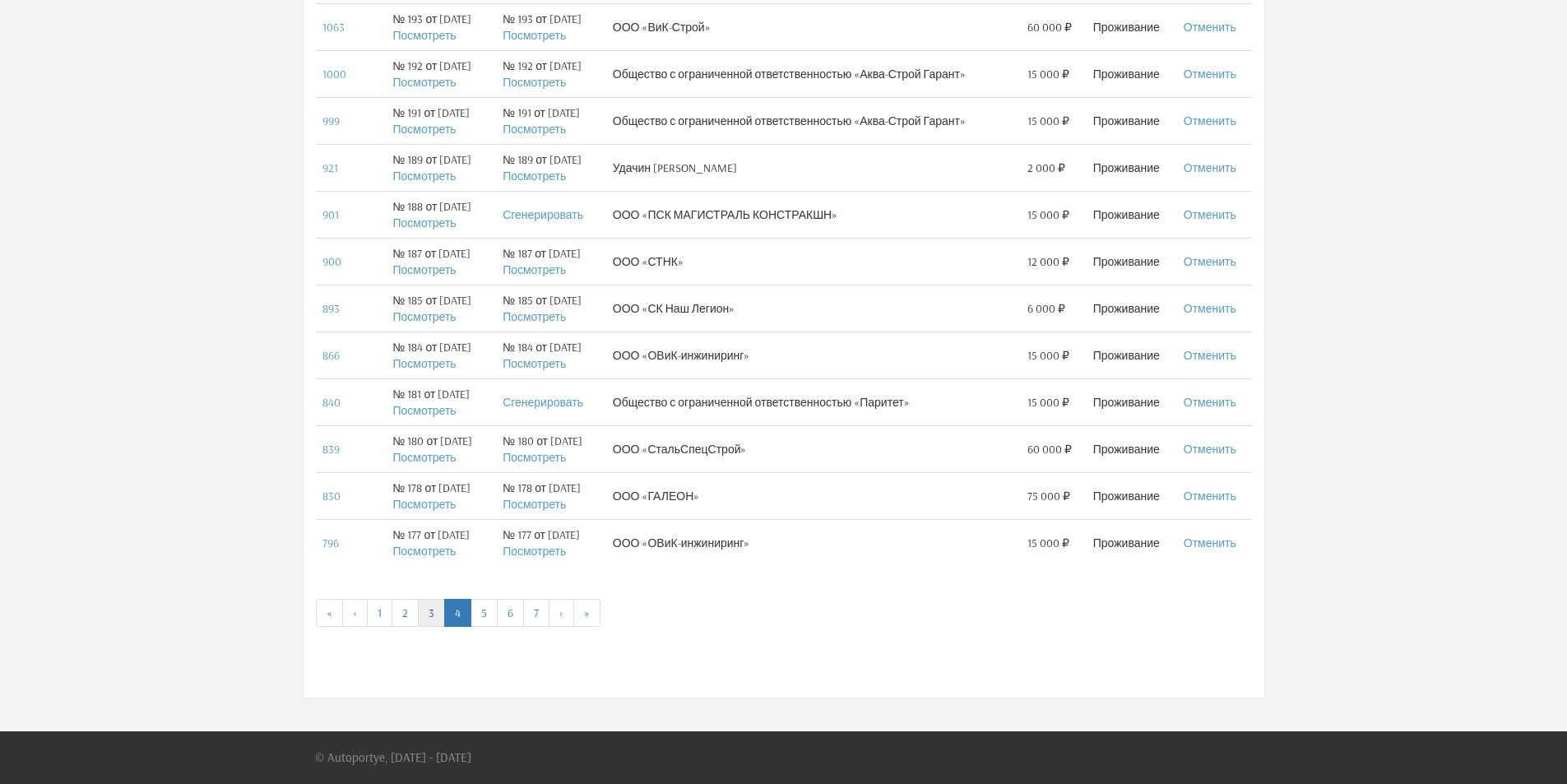
click at [427, 617] on link "3" at bounding box center [431, 613] width 27 height 28
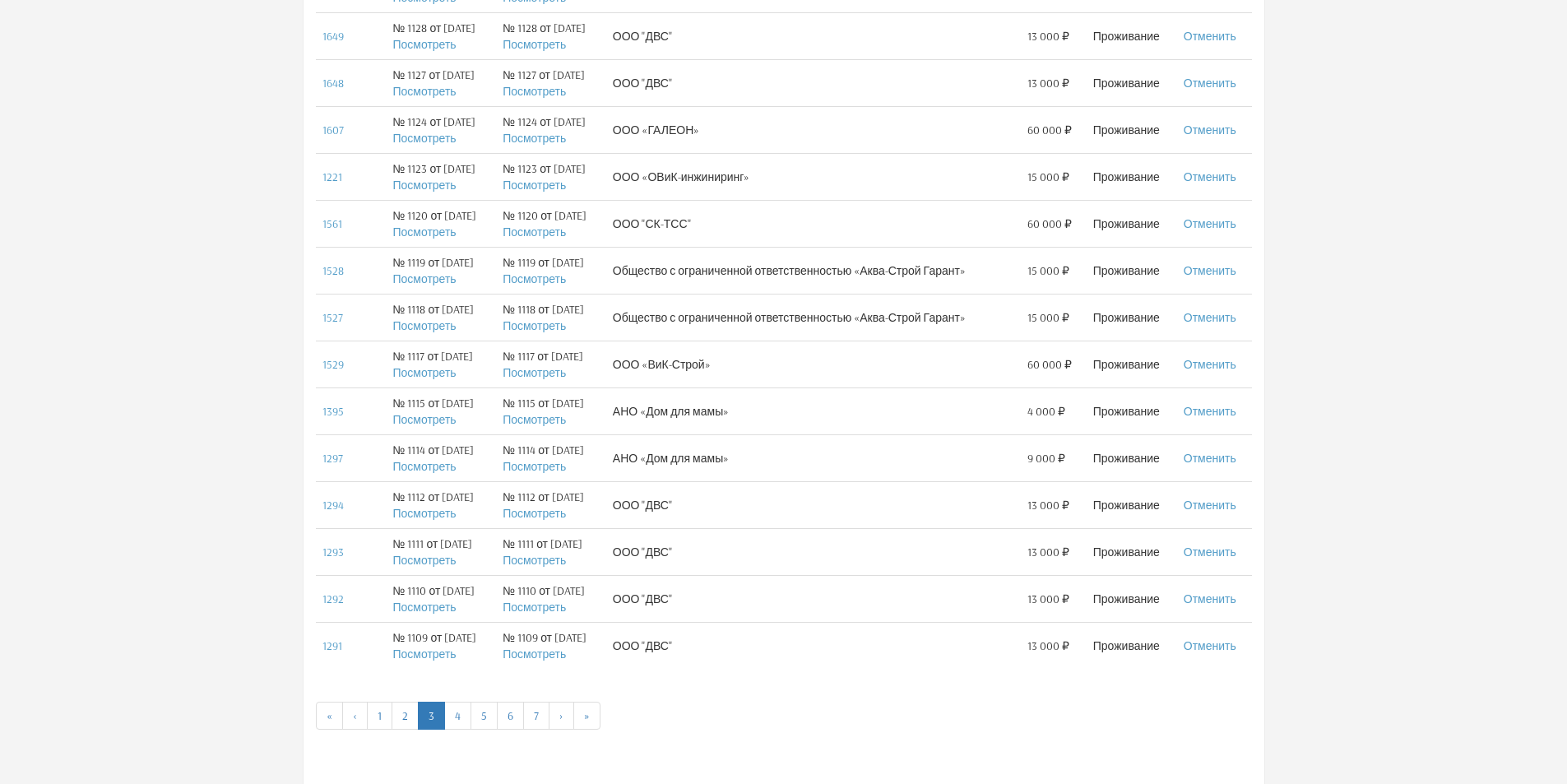
scroll to position [658, 0]
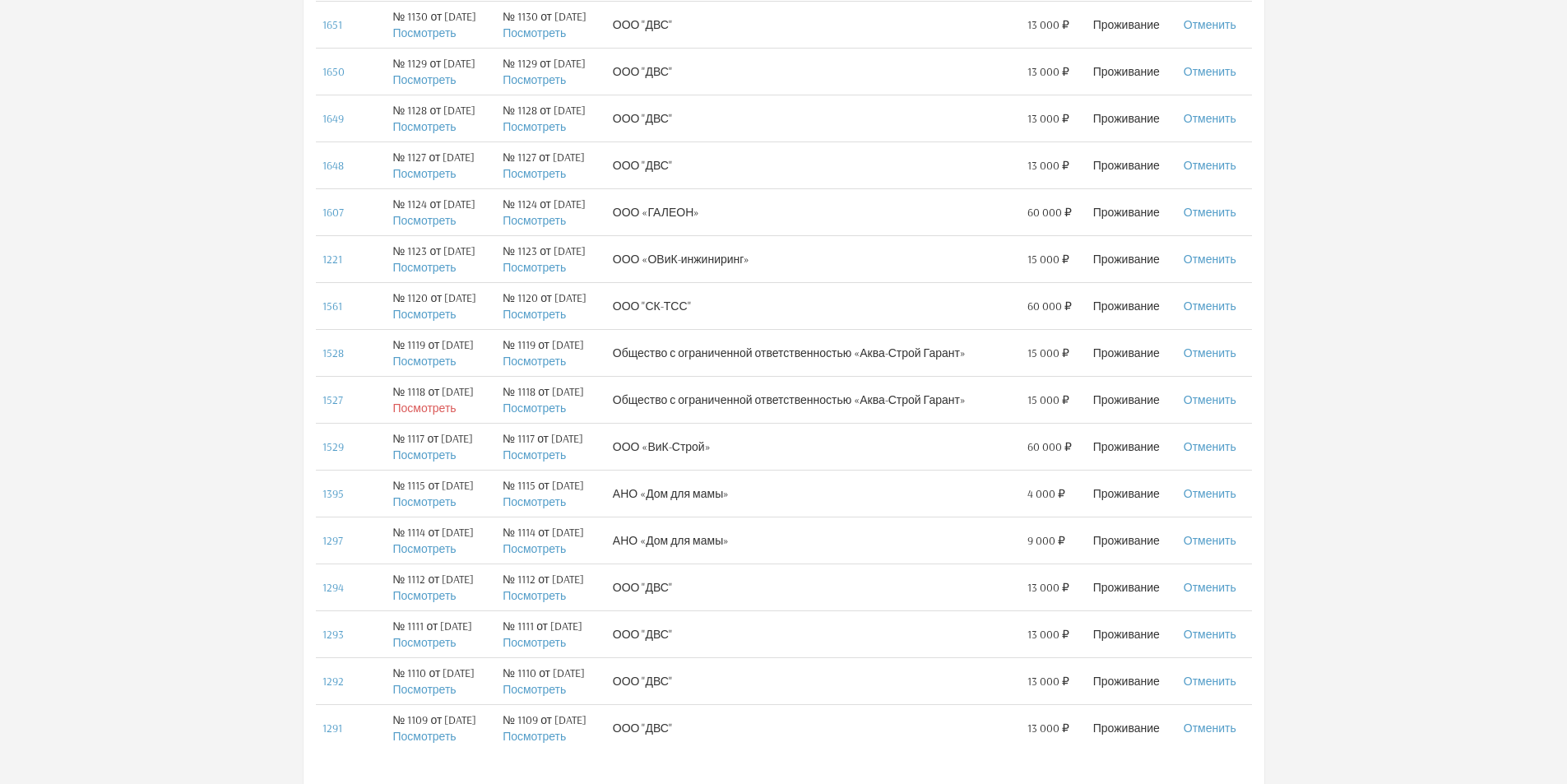
click at [432, 412] on link "Посмотреть" at bounding box center [423, 408] width 63 height 15
click at [440, 361] on link "Посмотреть" at bounding box center [423, 361] width 63 height 15
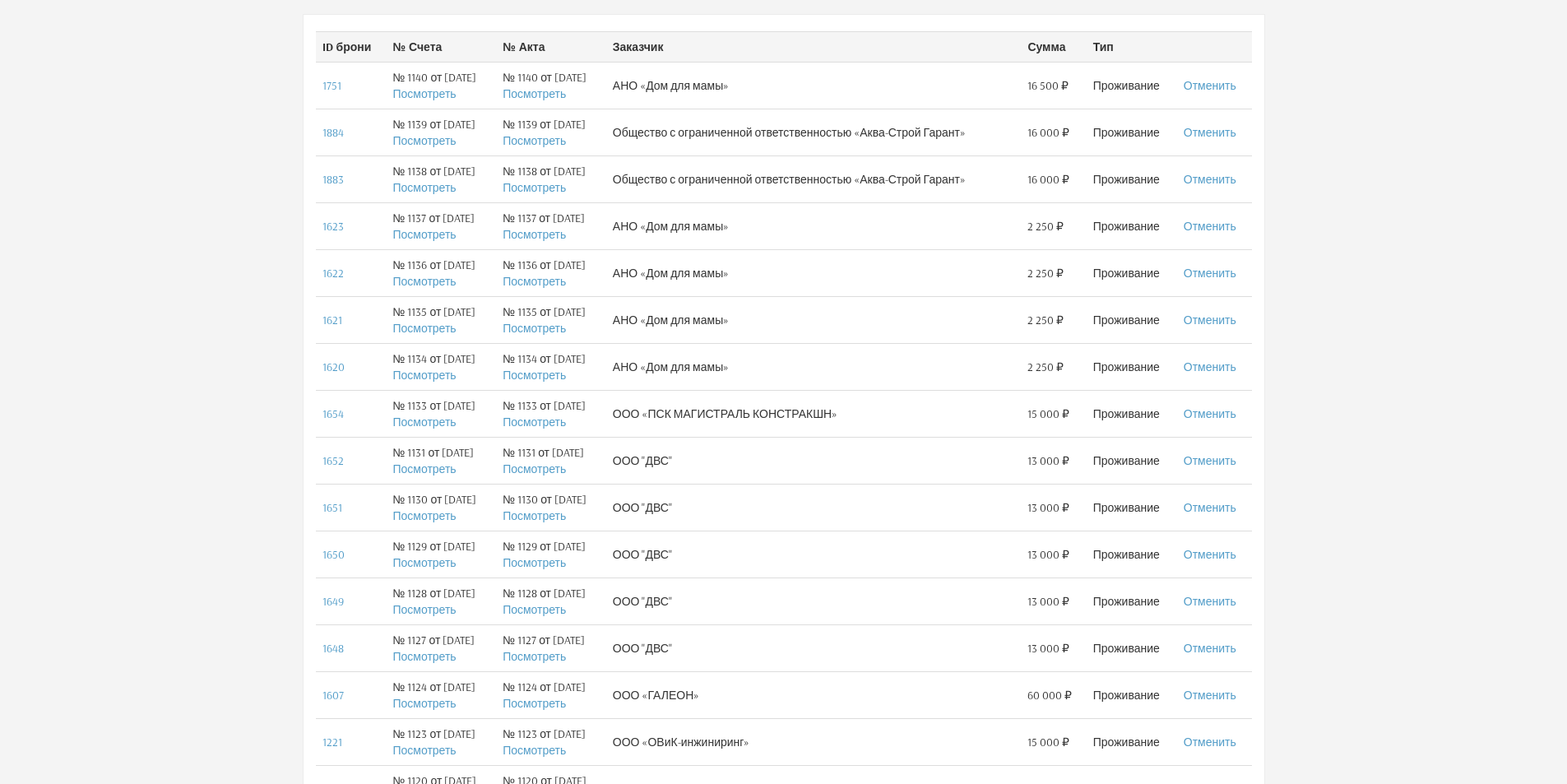
scroll to position [165, 0]
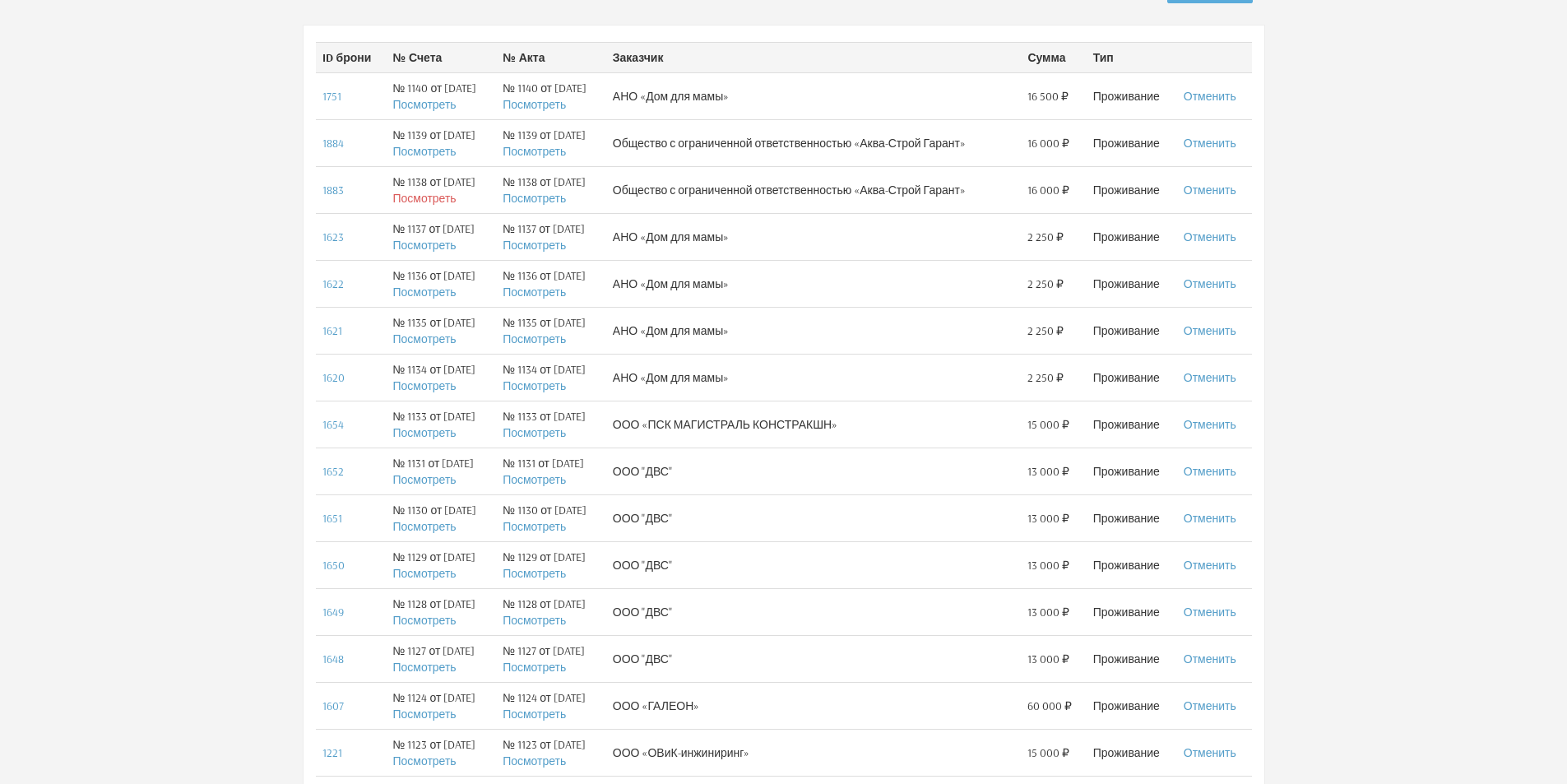
click at [434, 203] on link "Посмотреть" at bounding box center [423, 198] width 63 height 15
click at [435, 153] on link "Посмотреть" at bounding box center [423, 151] width 63 height 15
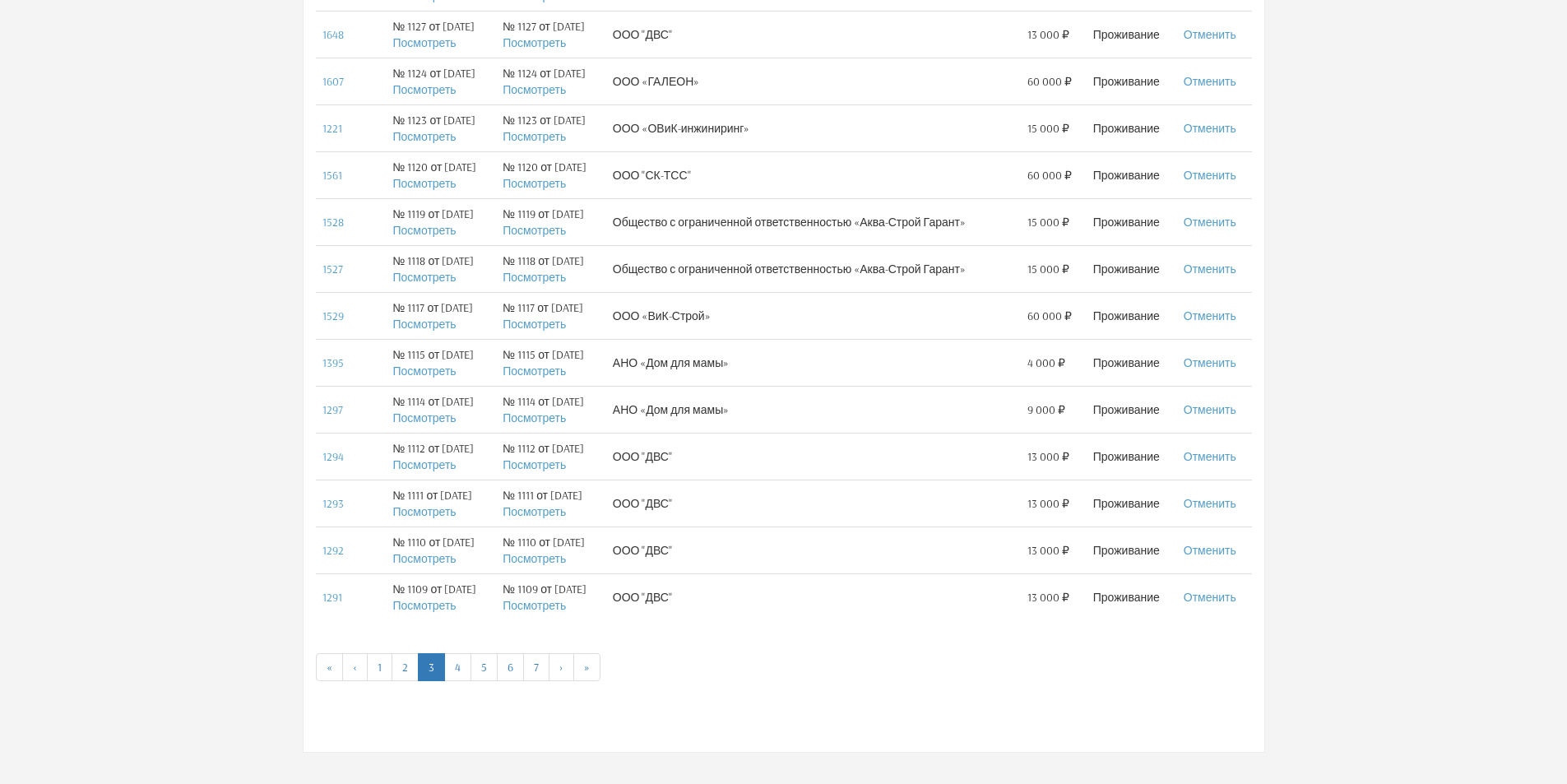
scroll to position [760, 0]
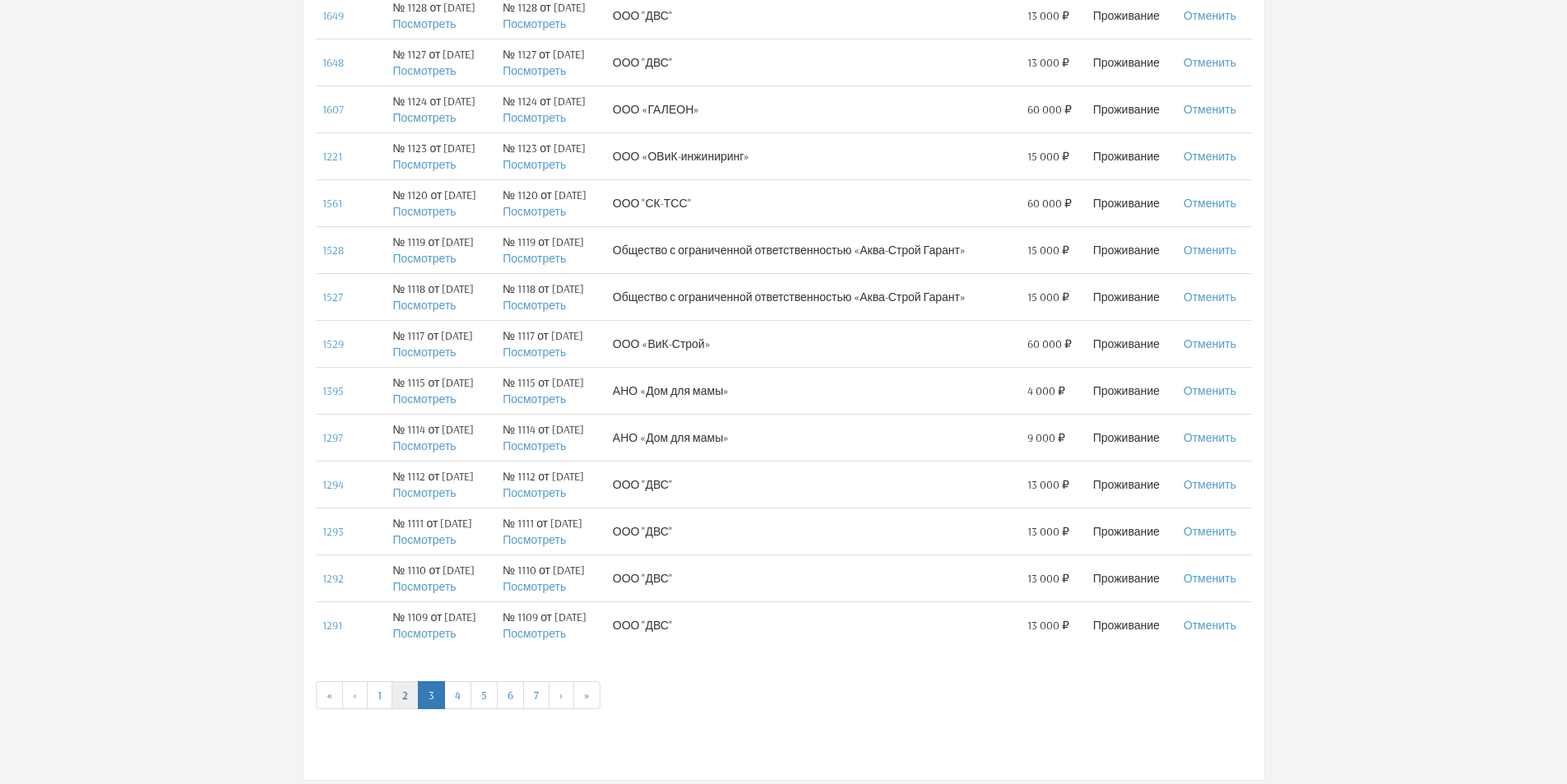
click at [401, 693] on link "2" at bounding box center [405, 695] width 27 height 28
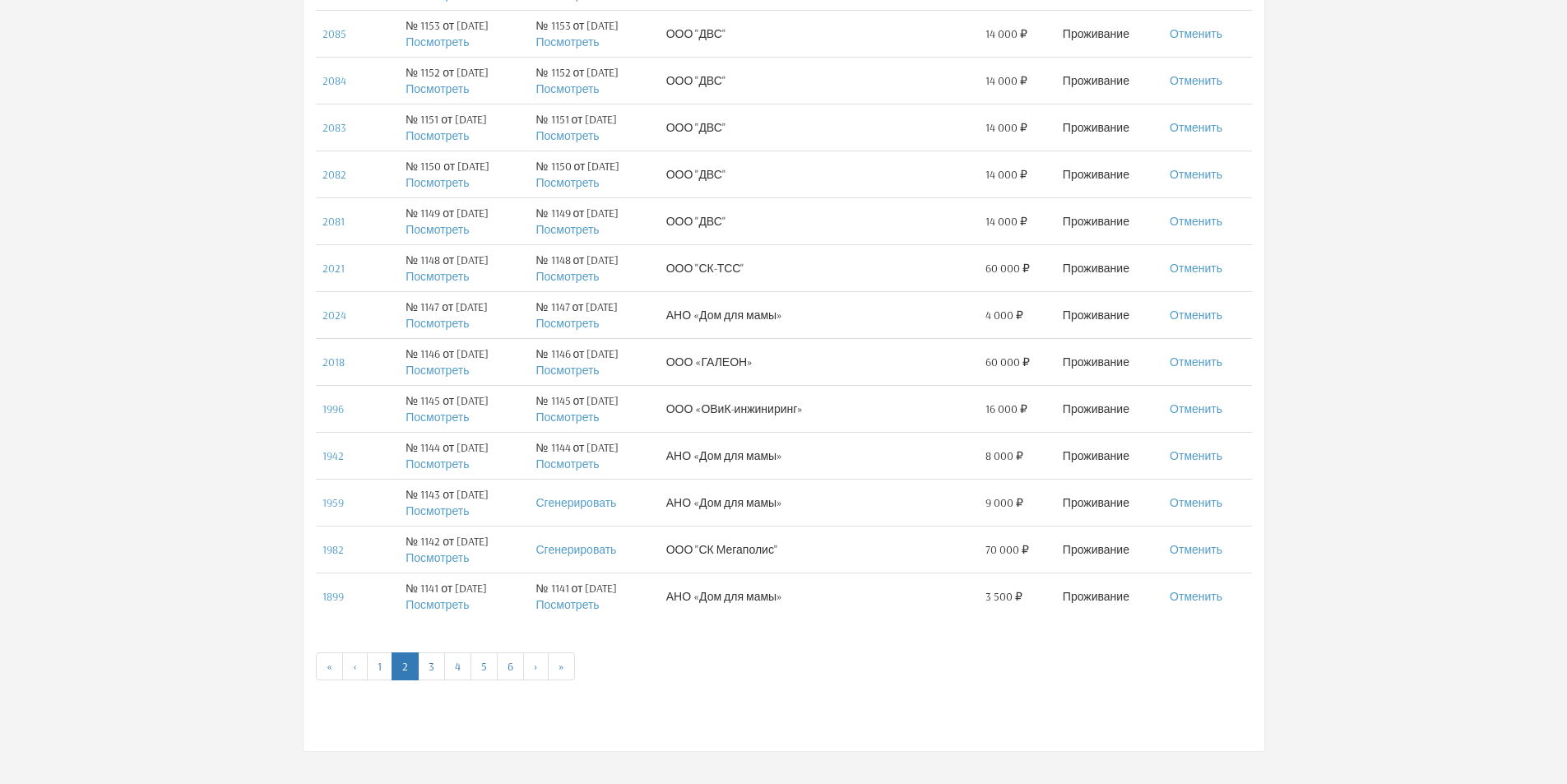
scroll to position [843, 0]
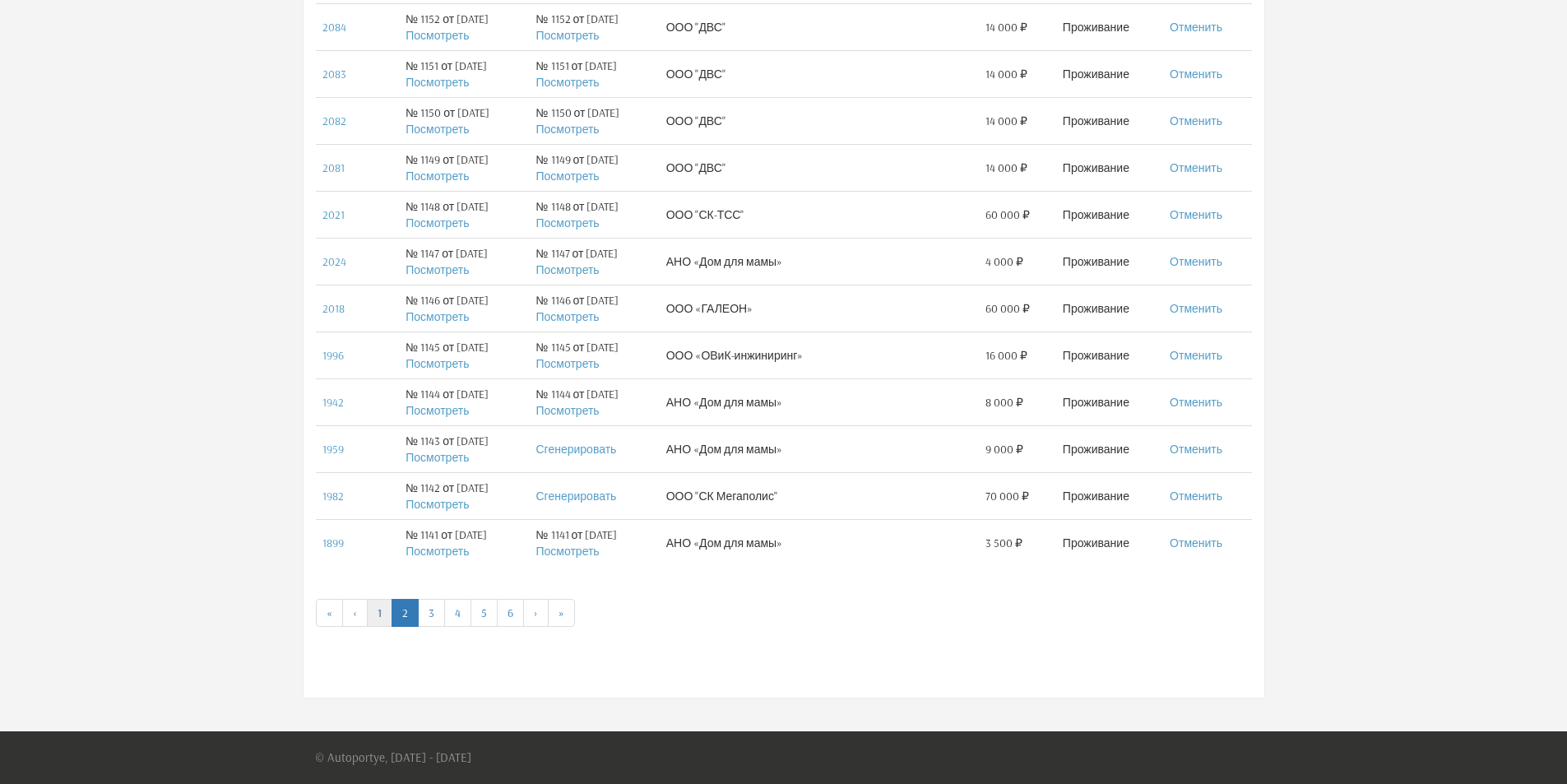
click at [385, 613] on link "1" at bounding box center [379, 613] width 26 height 28
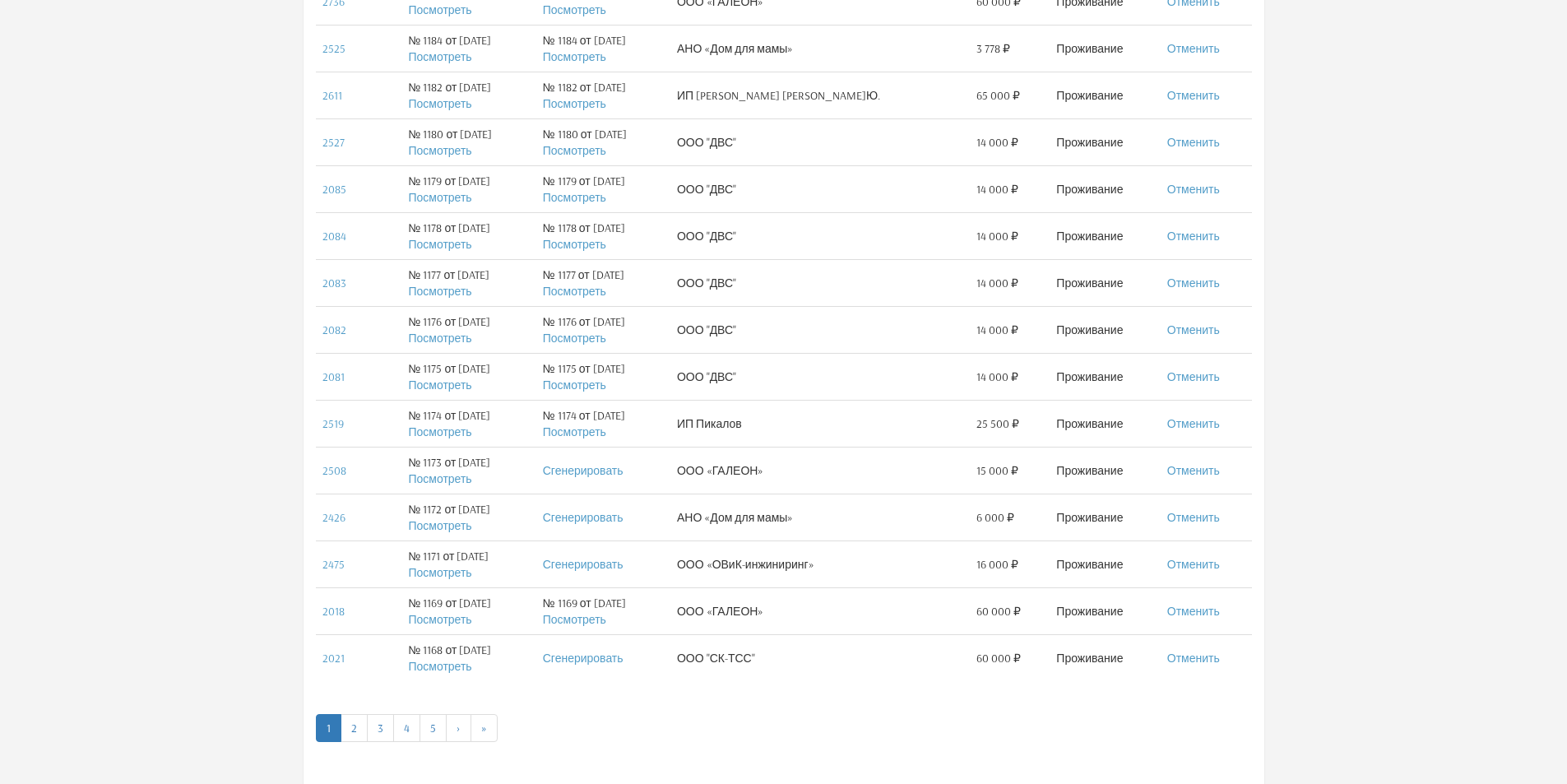
scroll to position [740, 0]
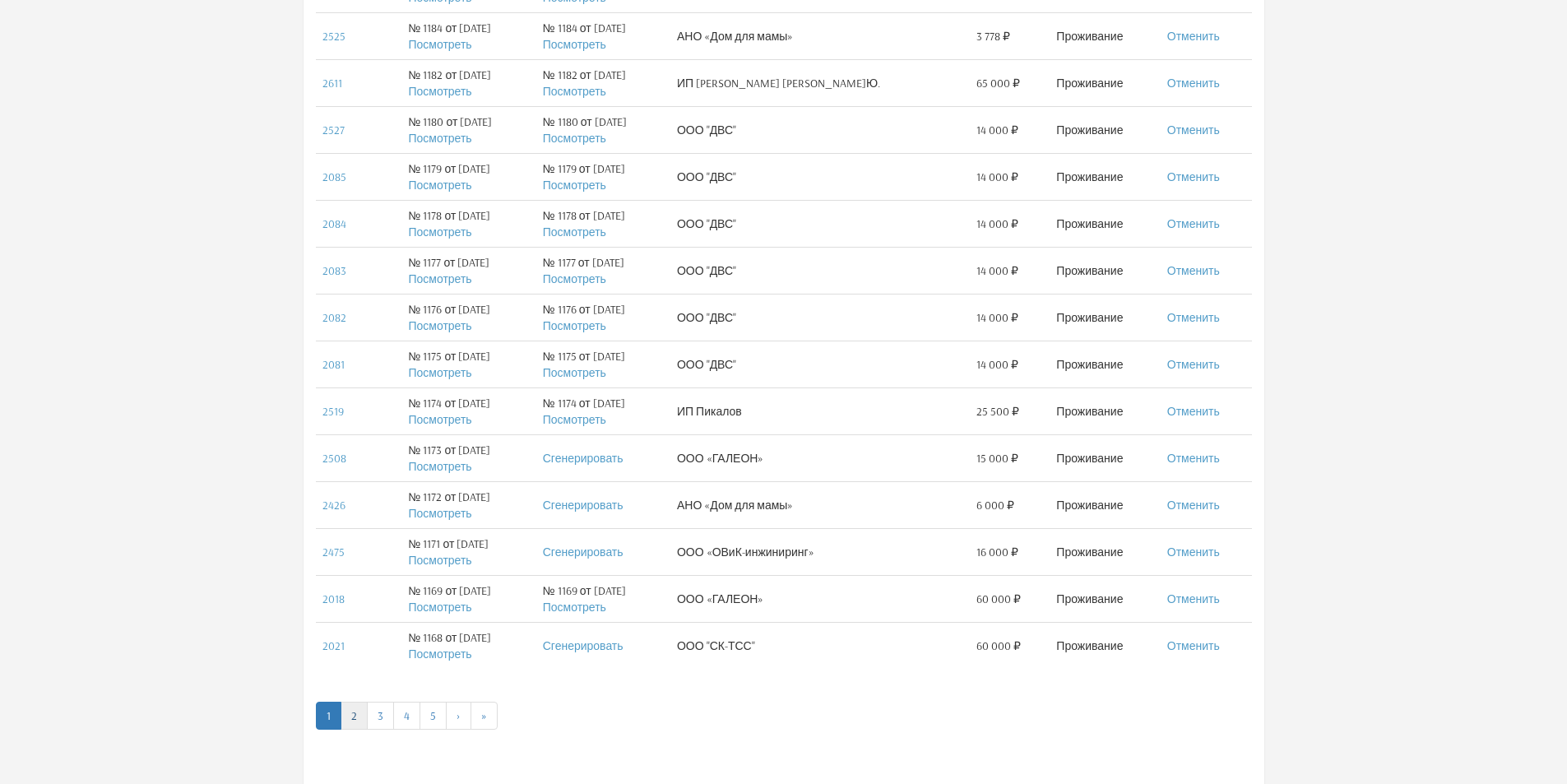
click at [351, 722] on link "2" at bounding box center [353, 716] width 27 height 28
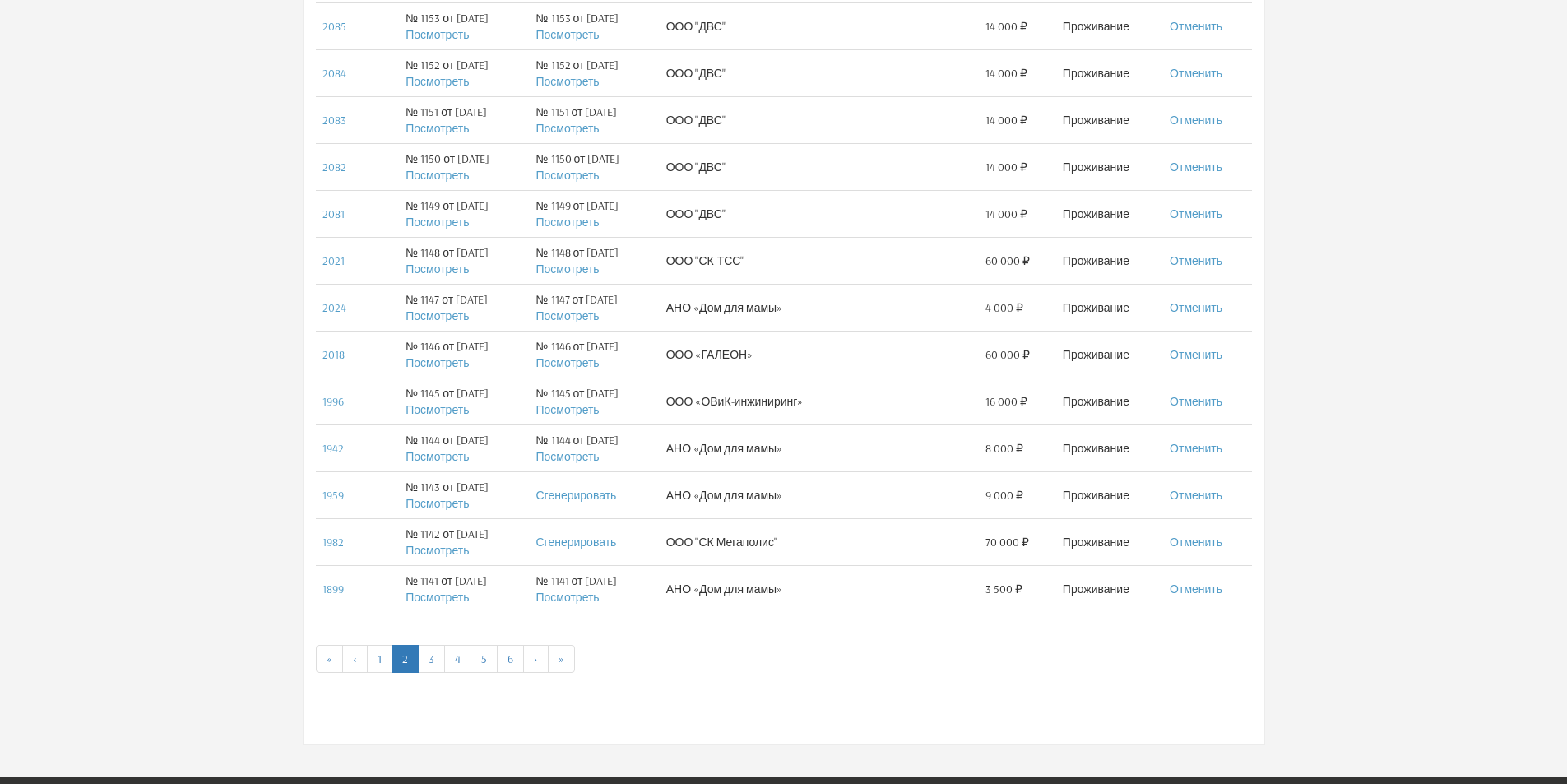
scroll to position [843, 0]
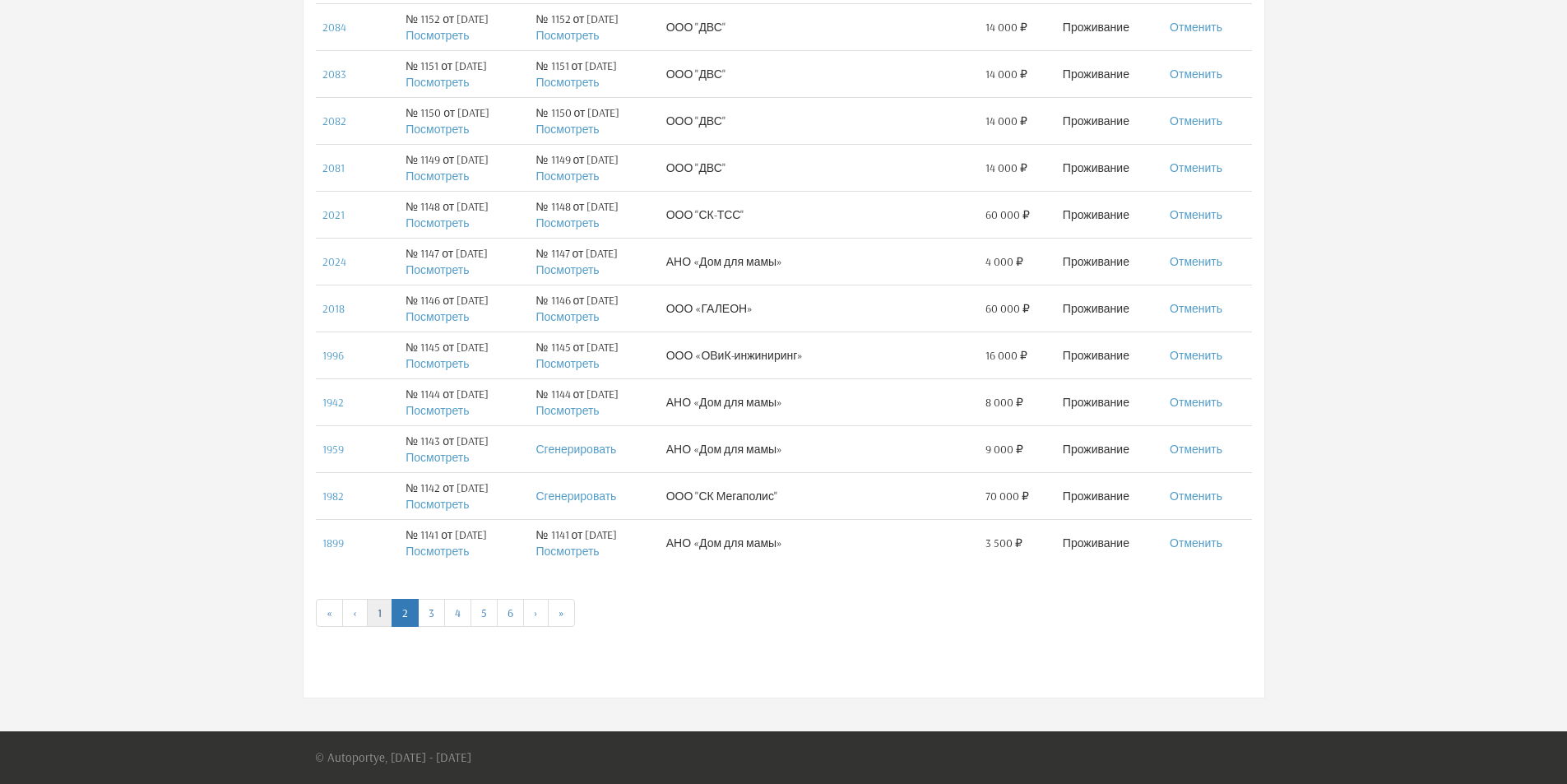
click at [375, 615] on link "1" at bounding box center [379, 613] width 26 height 28
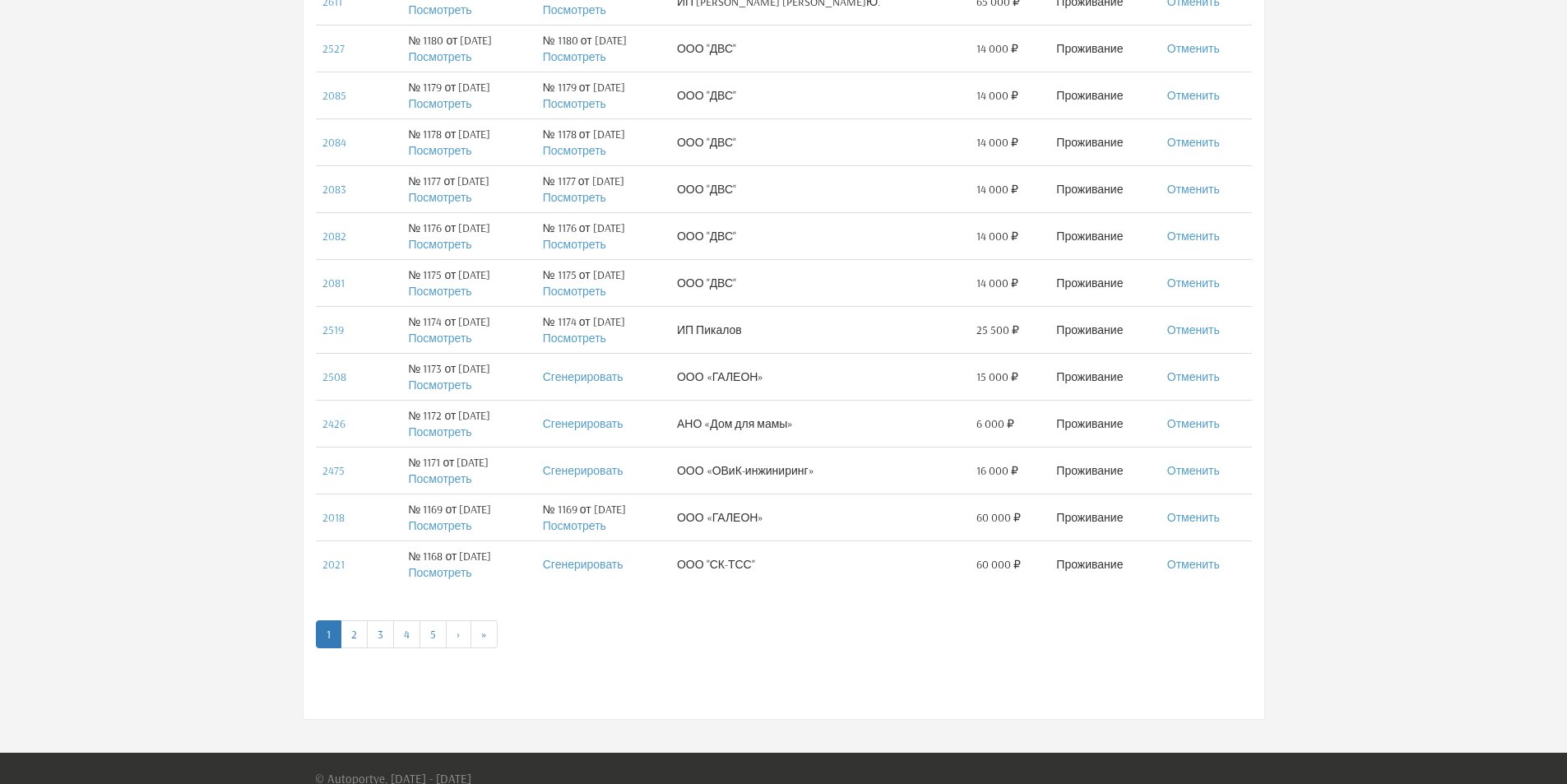
scroll to position [822, 0]
click at [388, 638] on link "3" at bounding box center [380, 633] width 27 height 28
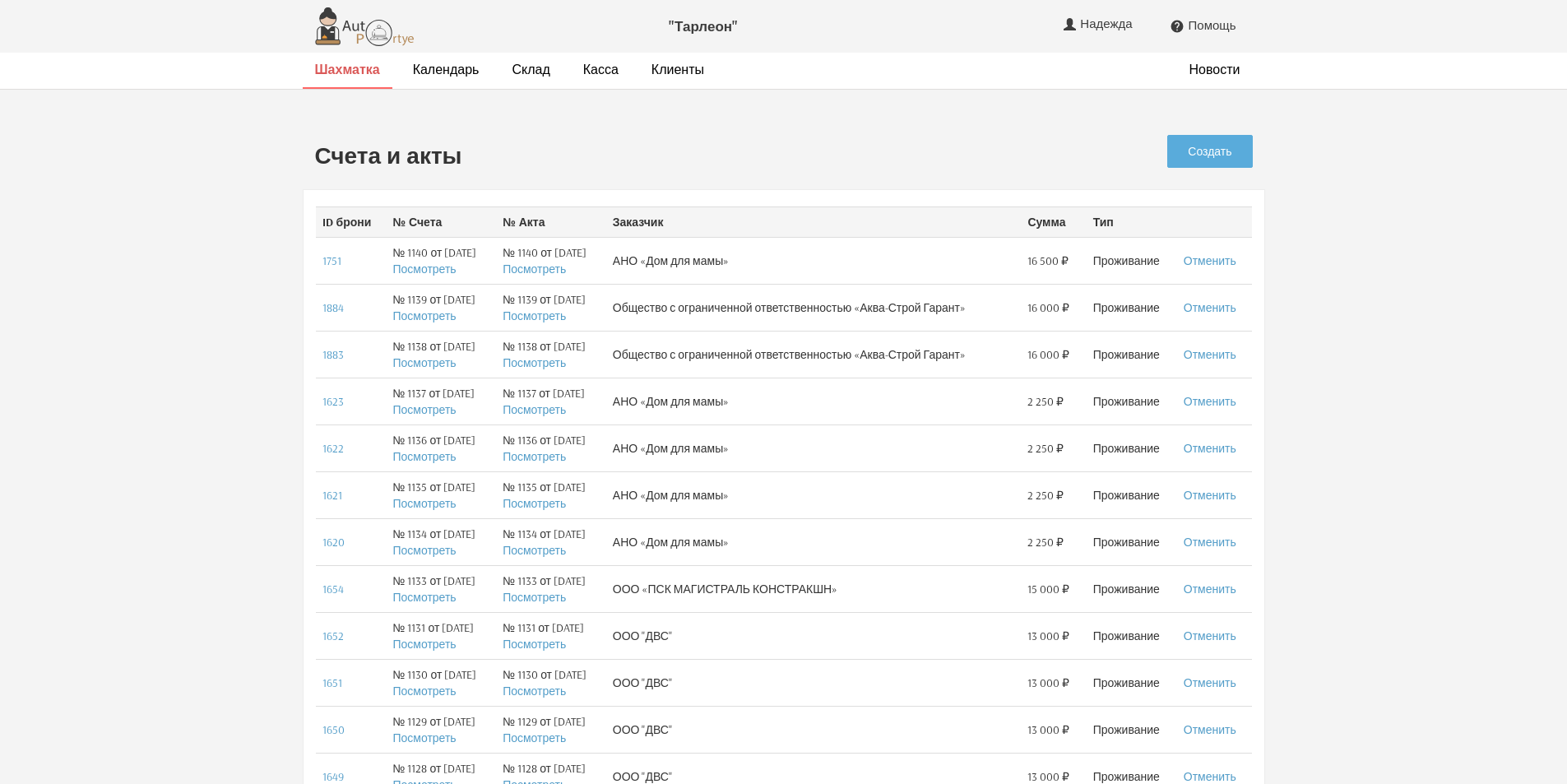
click at [361, 73] on strong "Шахматка" at bounding box center [348, 68] width 65 height 16
